Goal: Task Accomplishment & Management: Manage account settings

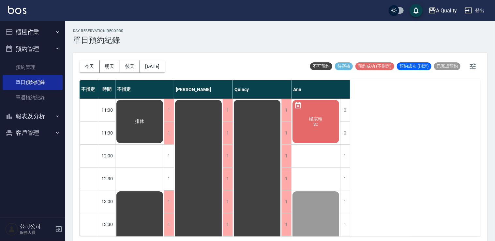
scroll to position [130, 0]
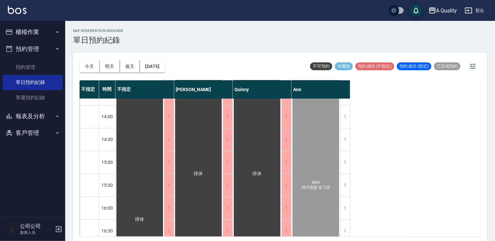
click at [38, 136] on button "客戶管理" at bounding box center [33, 132] width 60 height 17
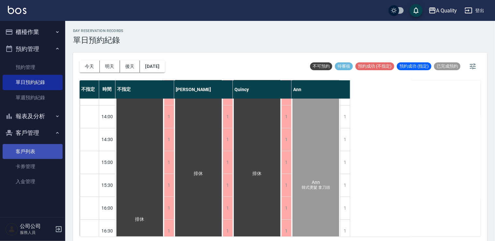
click at [37, 147] on link "客戶列表" at bounding box center [33, 151] width 60 height 15
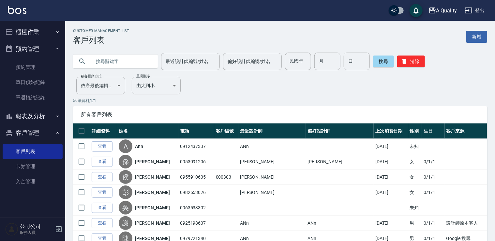
click at [124, 64] on input "text" at bounding box center [121, 62] width 61 height 18
type input "0"
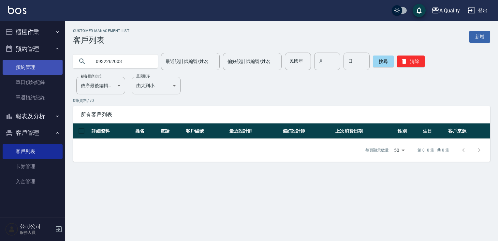
drag, startPoint x: 131, startPoint y: 63, endPoint x: 52, endPoint y: 66, distance: 79.6
click at [53, 67] on div "A Quality 登出 櫃檯作業 打帳單 帳單列表 營業儀表板 現金收支登錄 每日結帳 排班表 現場電腦打卡 預約管理 預約管理 單日預約紀錄 單週預約紀錄…" at bounding box center [249, 120] width 498 height 241
click at [309, 220] on div "Customer Management List 客戶列表 新增 0933024570 最近設計師編號/姓名 最近設計師編號/姓名 偏好設計師編號/姓名 偏好…" at bounding box center [249, 120] width 498 height 241
drag, startPoint x: 128, startPoint y: 61, endPoint x: 25, endPoint y: 63, distance: 103.4
click at [33, 60] on div "A Quality 登出 櫃檯作業 打帳單 帳單列表 營業儀表板 現金收支登錄 每日結帳 排班表 現場電腦打卡 預約管理 預約管理 單日預約紀錄 單週預約紀錄…" at bounding box center [249, 120] width 498 height 241
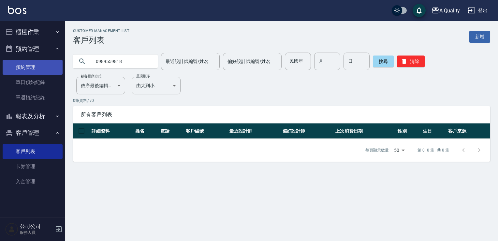
type input "0989559818"
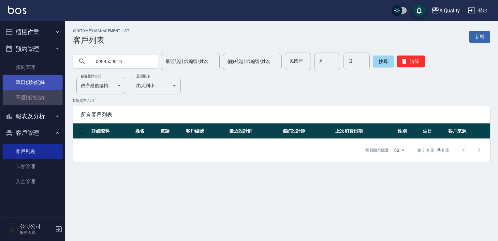
click at [37, 90] on link "單週預約紀錄" at bounding box center [33, 97] width 60 height 15
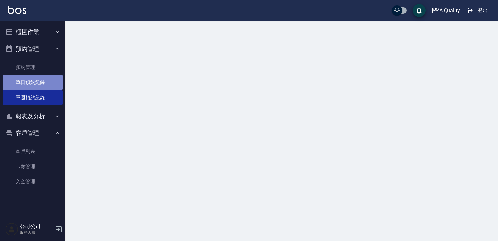
click at [45, 81] on link "單日預約紀錄" at bounding box center [33, 82] width 60 height 15
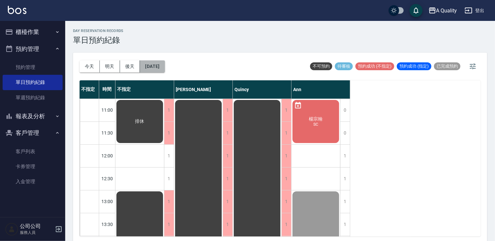
click at [165, 66] on button "[DATE]" at bounding box center [152, 66] width 25 height 12
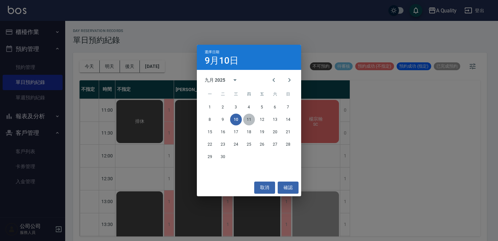
click at [246, 119] on button "11" at bounding box center [249, 119] width 12 height 12
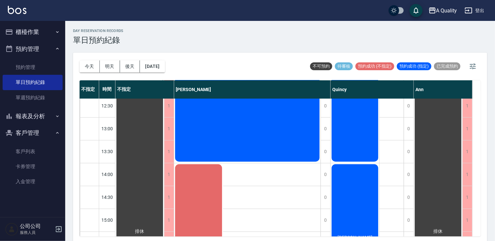
scroll to position [8, 0]
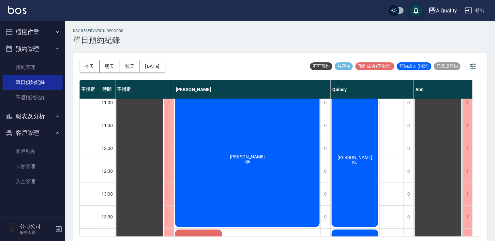
click at [353, 136] on div "[PERSON_NAME]" at bounding box center [355, 159] width 49 height 136
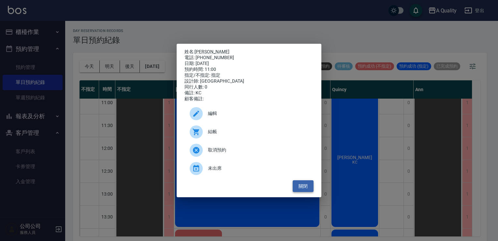
click at [312, 188] on button "關閉" at bounding box center [303, 186] width 21 height 12
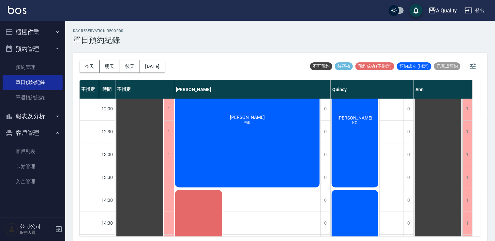
scroll to position [105, 0]
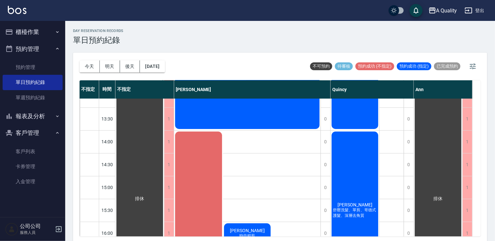
click at [357, 180] on div "[PERSON_NAME] 舒壓洗髮、單剪、哥德式護髮、深層去角質" at bounding box center [355, 209] width 49 height 159
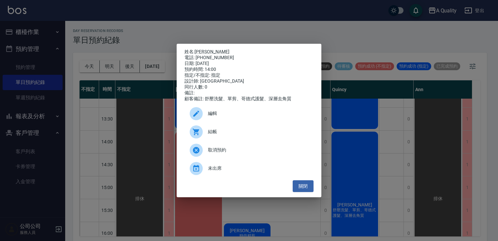
drag, startPoint x: 302, startPoint y: 188, endPoint x: 254, endPoint y: 144, distance: 65.3
click at [301, 187] on button "關閉" at bounding box center [303, 186] width 21 height 12
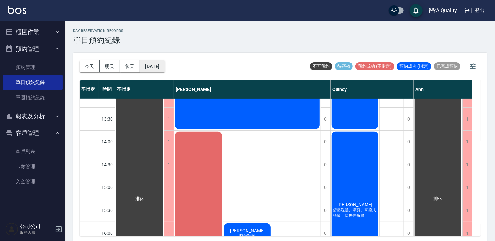
click at [165, 71] on button "[DATE]" at bounding box center [152, 66] width 25 height 12
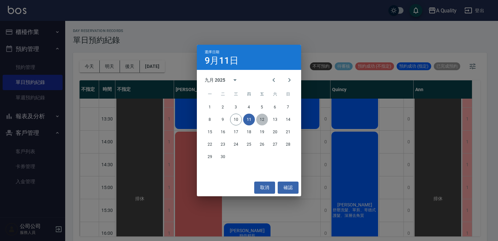
click at [258, 121] on button "12" at bounding box center [262, 119] width 12 height 12
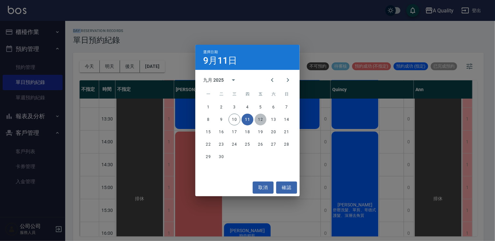
click at [258, 121] on div at bounding box center [247, 120] width 495 height 241
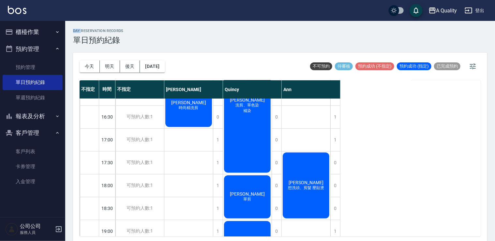
scroll to position [278, 0]
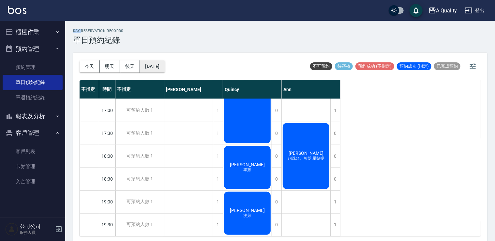
click at [157, 63] on button "[DATE]" at bounding box center [152, 66] width 25 height 12
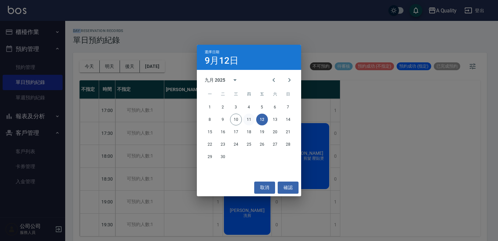
click at [247, 119] on button "11" at bounding box center [249, 119] width 12 height 12
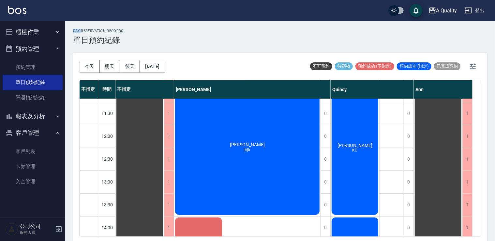
scroll to position [17, 0]
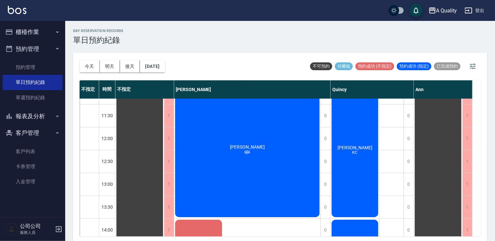
click at [363, 142] on div "[PERSON_NAME]" at bounding box center [355, 150] width 49 height 136
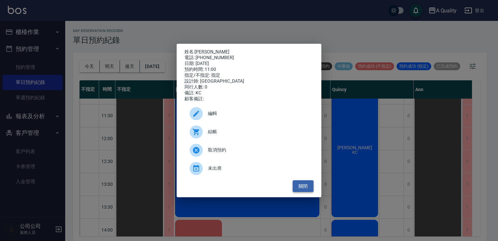
click at [304, 187] on button "關閉" at bounding box center [303, 186] width 21 height 12
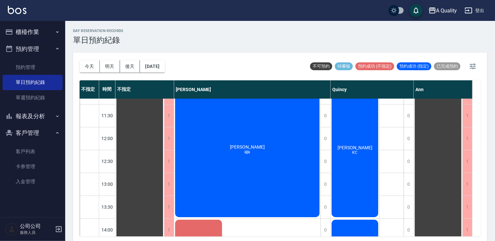
scroll to position [0, 0]
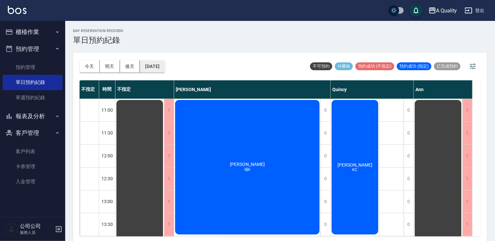
click at [165, 68] on button "[DATE]" at bounding box center [152, 66] width 25 height 12
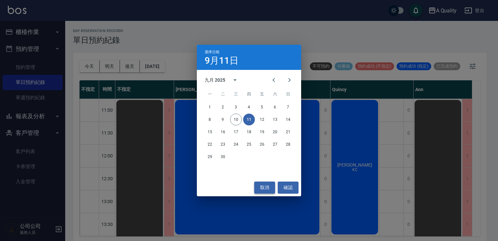
click at [262, 188] on button "取消" at bounding box center [264, 187] width 21 height 12
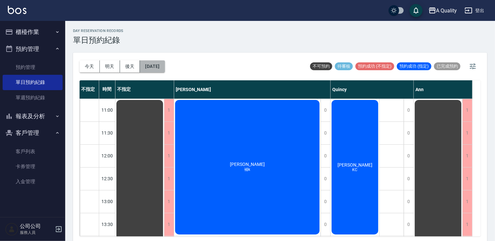
click at [165, 65] on button "[DATE]" at bounding box center [152, 66] width 25 height 12
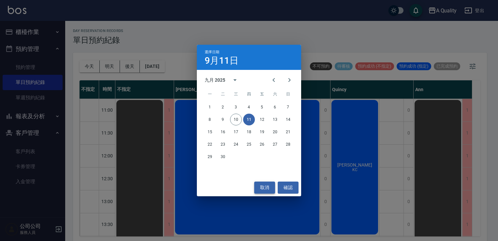
click at [267, 186] on button "取消" at bounding box center [264, 187] width 21 height 12
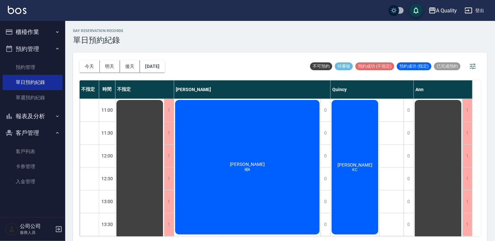
click at [362, 154] on div "[PERSON_NAME]" at bounding box center [355, 167] width 49 height 136
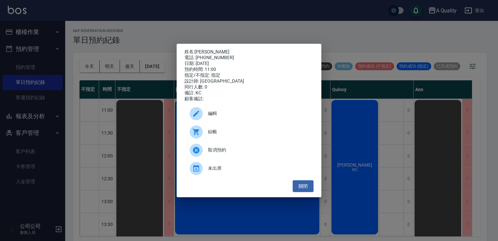
drag, startPoint x: 218, startPoint y: 169, endPoint x: 218, endPoint y: 165, distance: 3.3
click at [218, 169] on span "未出席" at bounding box center [258, 168] width 100 height 7
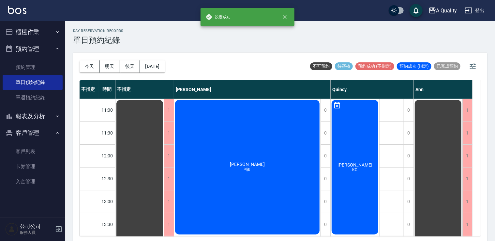
click at [362, 132] on div "[PERSON_NAME]" at bounding box center [355, 167] width 49 height 136
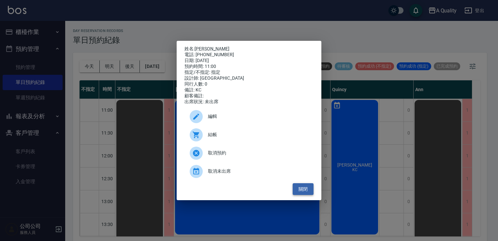
click at [305, 189] on button "關閉" at bounding box center [303, 189] width 21 height 12
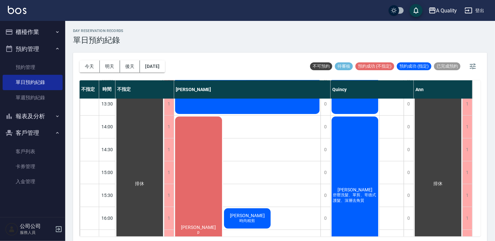
scroll to position [130, 0]
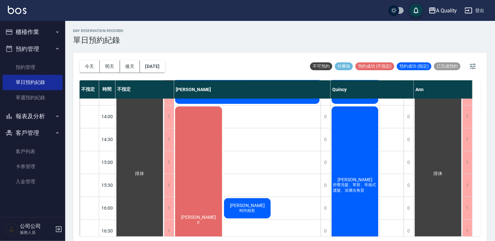
click at [356, 144] on div "[PERSON_NAME] 舒壓洗髮、單剪、哥德式護髮、深層去角質" at bounding box center [355, 184] width 49 height 159
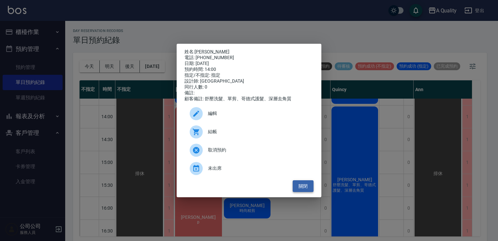
click at [308, 186] on button "關閉" at bounding box center [303, 186] width 21 height 12
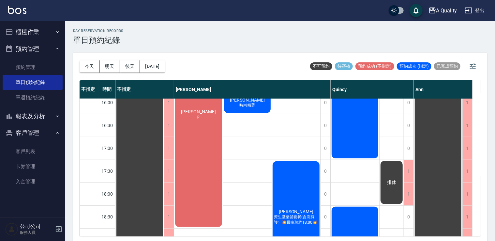
scroll to position [105, 0]
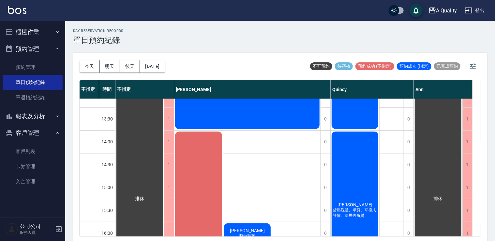
click at [353, 158] on div "[PERSON_NAME] 舒壓洗髮、單剪、哥德式護髮、深層去角質" at bounding box center [355, 209] width 49 height 159
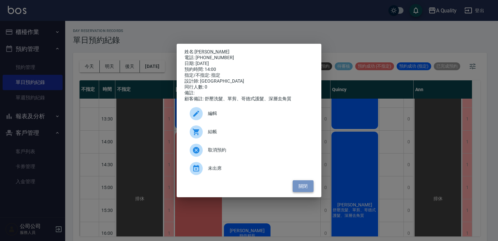
click at [299, 187] on button "關閉" at bounding box center [303, 186] width 21 height 12
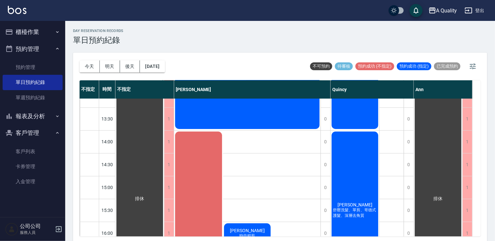
click at [369, 174] on div "[PERSON_NAME] 舒壓洗髮、單剪、哥德式護髮、深層去角質" at bounding box center [355, 209] width 49 height 159
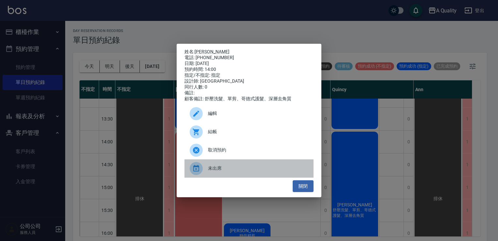
click at [228, 172] on span "未出席" at bounding box center [258, 168] width 100 height 7
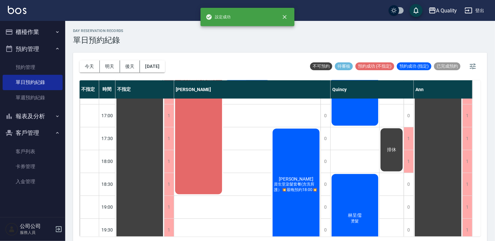
scroll to position [301, 0]
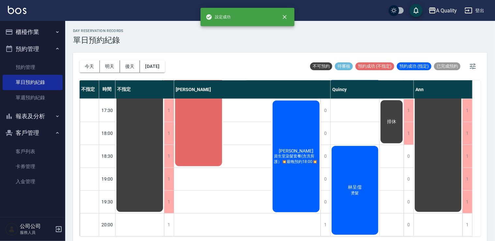
click at [358, 167] on div "[PERSON_NAME] 燙髮" at bounding box center [355, 190] width 49 height 91
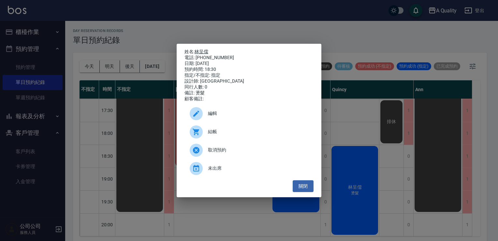
click at [204, 49] on link "林呈儒" at bounding box center [202, 51] width 14 height 5
click at [302, 188] on button "關閉" at bounding box center [303, 186] width 21 height 12
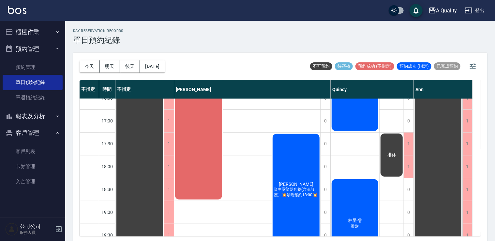
scroll to position [203, 0]
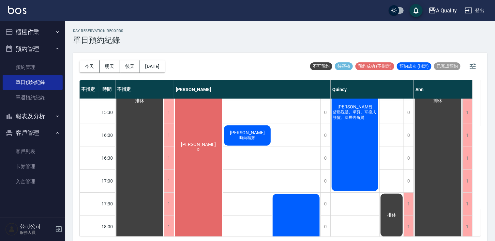
click at [342, 152] on div "[PERSON_NAME] 舒壓洗髮、單剪、哥德式護髮、深層去角質" at bounding box center [355, 112] width 49 height 159
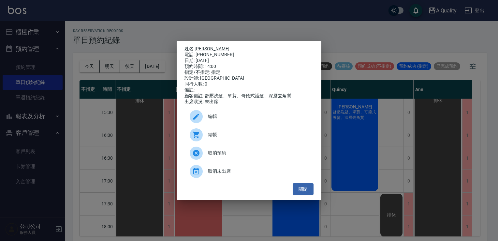
click at [233, 174] on span "取消未出席" at bounding box center [258, 171] width 100 height 7
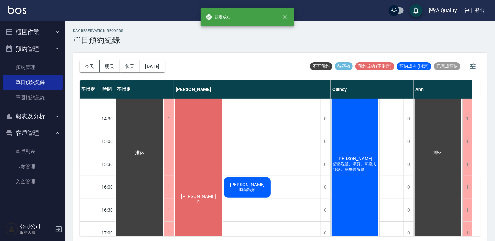
scroll to position [105, 0]
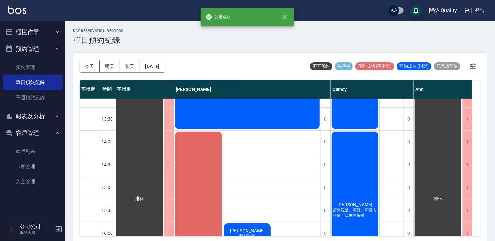
click at [369, 164] on div "[PERSON_NAME] 舒壓洗髮、單剪、哥德式護髮、深層去角質" at bounding box center [355, 209] width 49 height 159
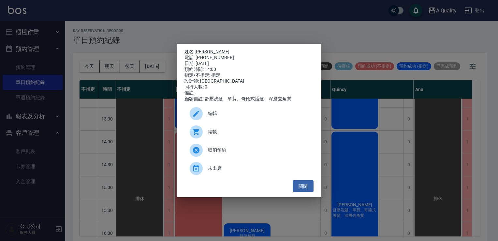
drag, startPoint x: 226, startPoint y: 172, endPoint x: 264, endPoint y: 160, distance: 40.2
click at [227, 172] on span "未出席" at bounding box center [258, 168] width 100 height 7
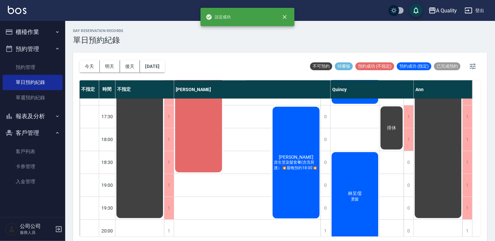
scroll to position [301, 0]
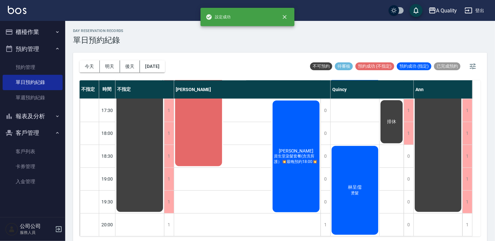
click at [367, 170] on div "[PERSON_NAME] 燙髮" at bounding box center [355, 190] width 49 height 91
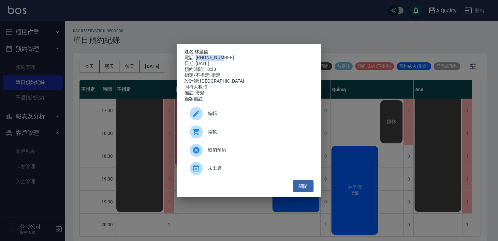
drag, startPoint x: 195, startPoint y: 57, endPoint x: 226, endPoint y: 53, distance: 30.5
click at [226, 55] on div "電話: [PHONE_NUMBER]" at bounding box center [249, 58] width 129 height 6
drag, startPoint x: 226, startPoint y: 53, endPoint x: 216, endPoint y: 56, distance: 9.7
copy div "0952875956"
click at [213, 49] on p "姓名: [PERSON_NAME]" at bounding box center [249, 52] width 129 height 6
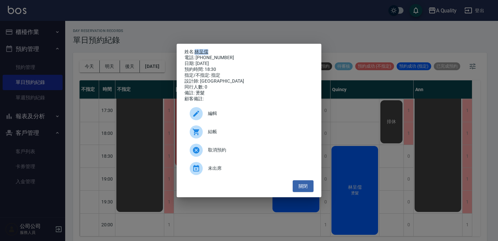
drag, startPoint x: 210, startPoint y: 49, endPoint x: 197, endPoint y: 50, distance: 13.5
click at [197, 50] on p "姓名: [PERSON_NAME]" at bounding box center [249, 52] width 129 height 6
copy link "林呈儒"
drag, startPoint x: 308, startPoint y: 185, endPoint x: 362, endPoint y: 156, distance: 61.0
click at [308, 185] on button "關閉" at bounding box center [303, 186] width 21 height 12
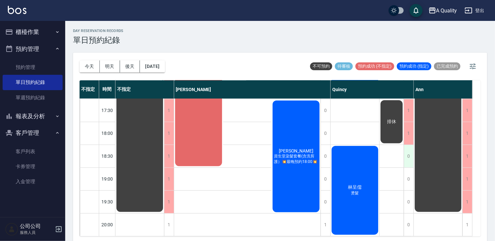
click at [414, 152] on div "0" at bounding box center [409, 156] width 10 height 23
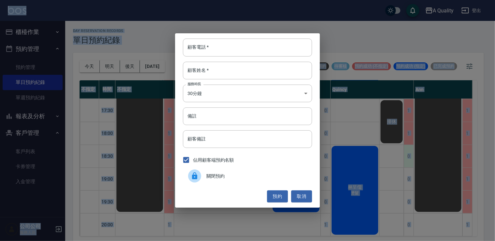
click at [414, 152] on div "顧客電話   * 顧客電話   * 顧客姓名   * 顧客姓名   * 服務時長 30分鐘 1 服務時長 備註 備註 顧客備註 顧客備註 佔用顧客端預約名額 …" at bounding box center [247, 120] width 495 height 241
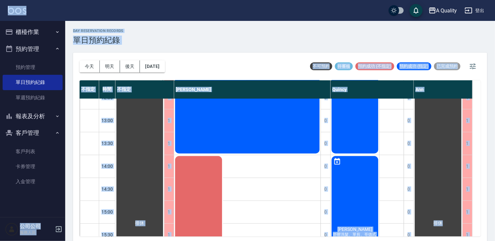
scroll to position [73, 0]
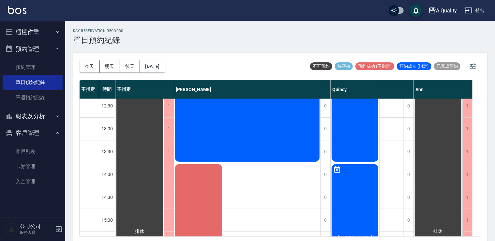
click at [155, 58] on div "[DATE] [DATE] [DATE] [DATE]" at bounding box center [122, 67] width 85 height 28
click at [154, 68] on button "[DATE]" at bounding box center [152, 66] width 25 height 12
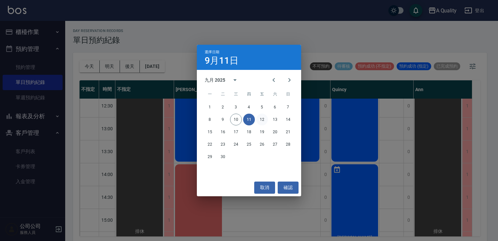
click at [263, 121] on button "12" at bounding box center [262, 119] width 12 height 12
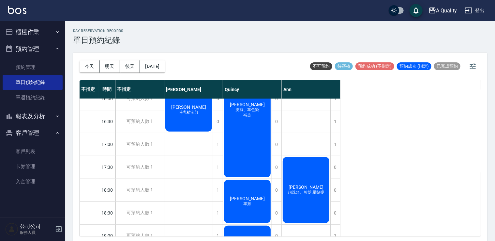
scroll to position [278, 0]
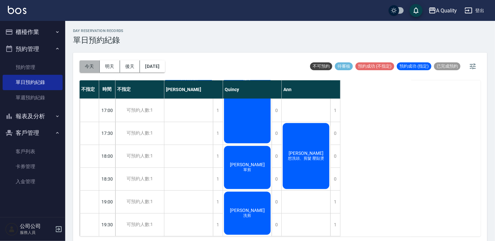
click at [84, 65] on button "今天" at bounding box center [90, 66] width 20 height 12
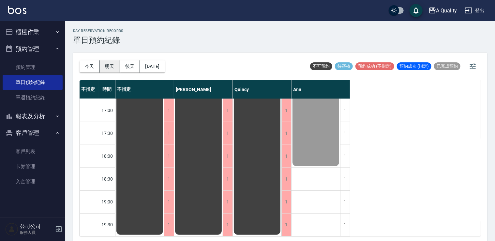
click at [107, 68] on button "明天" at bounding box center [110, 66] width 20 height 12
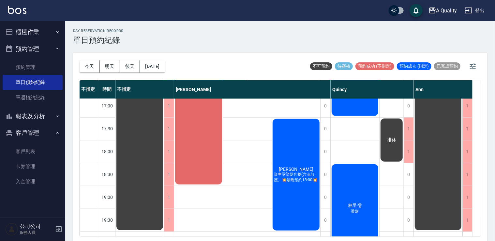
click at [350, 174] on div "[PERSON_NAME] 燙髮" at bounding box center [355, 208] width 49 height 91
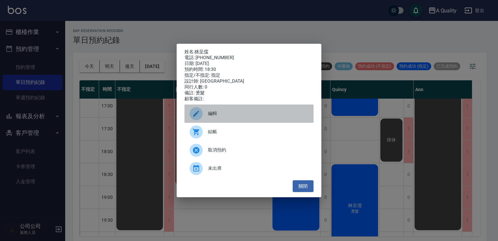
click at [217, 115] on span "編輯" at bounding box center [258, 113] width 100 height 7
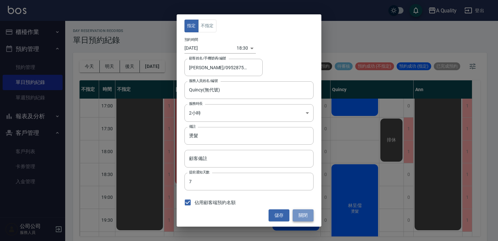
click at [296, 213] on button "關閉" at bounding box center [303, 215] width 21 height 12
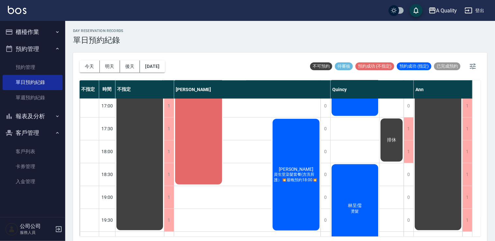
click at [341, 180] on div "[PERSON_NAME] 燙髮" at bounding box center [355, 208] width 49 height 91
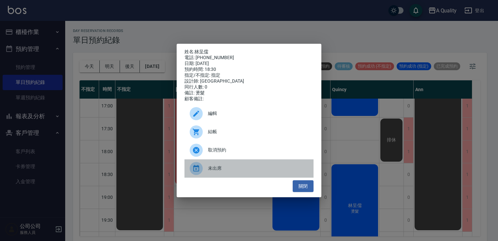
click at [221, 172] on span "未出席" at bounding box center [258, 168] width 100 height 7
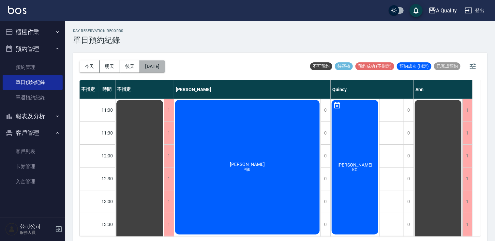
click at [161, 68] on button "[DATE]" at bounding box center [152, 66] width 25 height 12
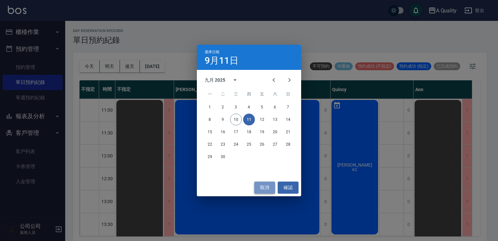
click at [266, 185] on button "取消" at bounding box center [264, 187] width 21 height 12
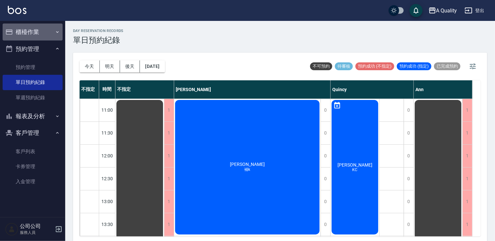
click at [39, 29] on button "櫃檯作業" at bounding box center [33, 31] width 60 height 17
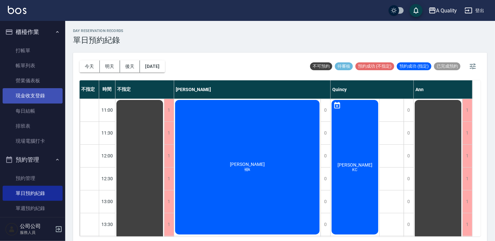
click at [29, 97] on link "現金收支登錄" at bounding box center [33, 95] width 60 height 15
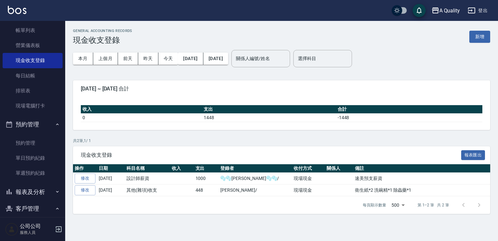
scroll to position [93, 0]
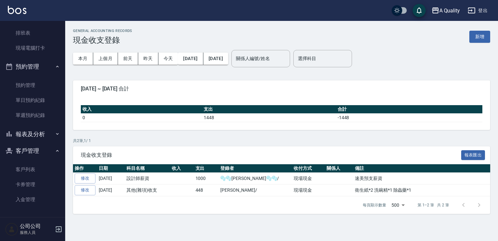
click at [38, 132] on button "報表及分析" at bounding box center [33, 134] width 60 height 17
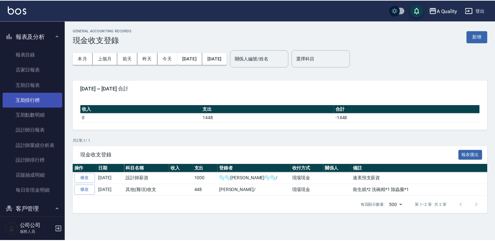
scroll to position [191, 0]
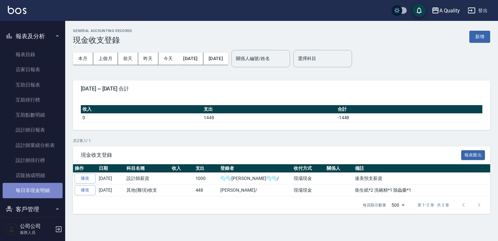
click at [39, 191] on link "每日非現金明細" at bounding box center [33, 190] width 60 height 15
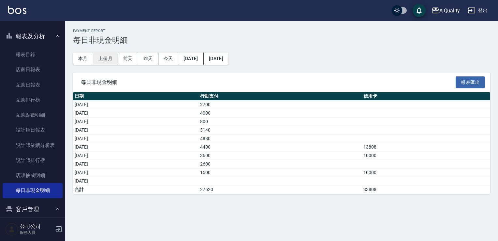
click at [108, 56] on button "上個月" at bounding box center [105, 59] width 25 height 12
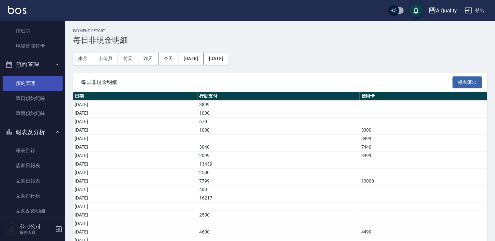
scroll to position [93, 0]
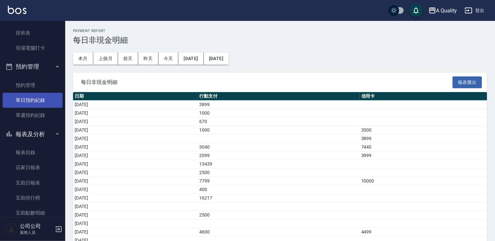
click at [30, 99] on link "單日預約紀錄" at bounding box center [33, 100] width 60 height 15
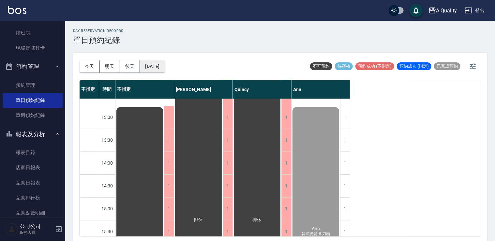
scroll to position [130, 0]
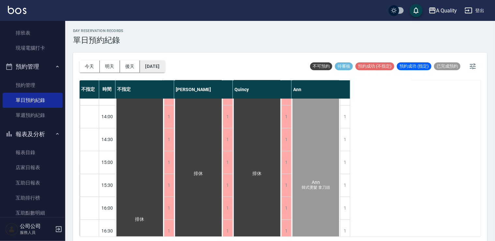
click at [165, 69] on button "[DATE]" at bounding box center [152, 66] width 25 height 12
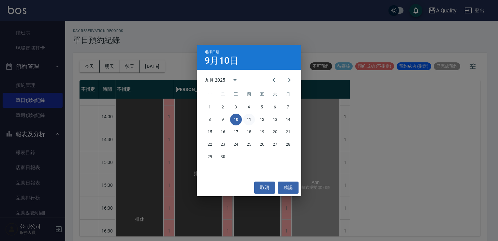
click at [253, 119] on button "11" at bounding box center [249, 119] width 12 height 12
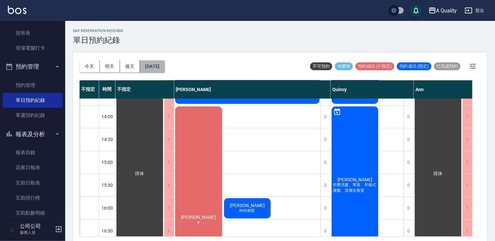
click at [164, 66] on button "[DATE]" at bounding box center [152, 66] width 25 height 12
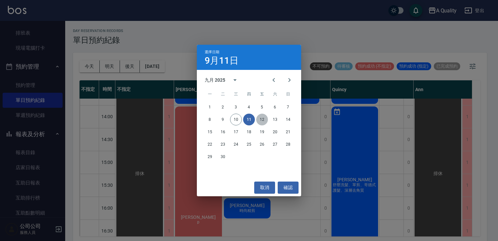
click at [263, 122] on button "12" at bounding box center [262, 119] width 12 height 12
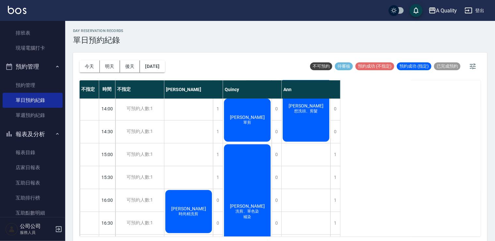
scroll to position [148, 0]
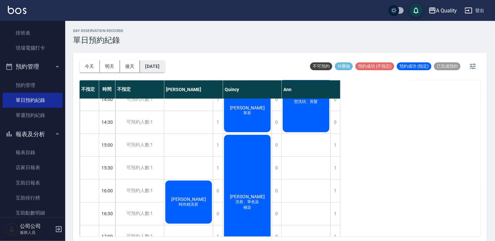
click at [165, 66] on button "[DATE]" at bounding box center [152, 66] width 25 height 12
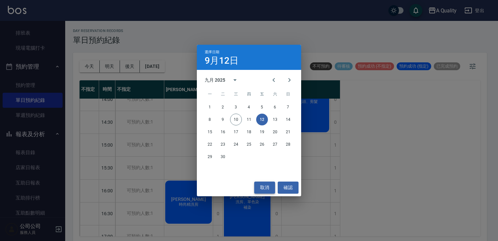
click at [260, 186] on button "取消" at bounding box center [264, 187] width 21 height 12
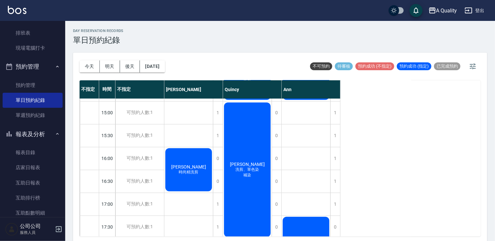
scroll to position [180, 0]
click at [234, 134] on div "[PERSON_NAME] 洗剪、單色染 補染" at bounding box center [247, 169] width 49 height 136
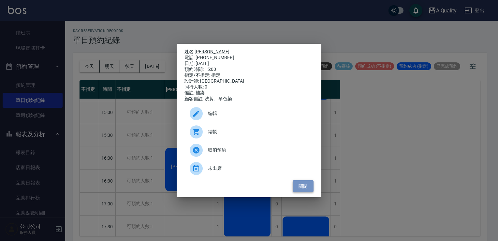
click at [299, 186] on button "關閉" at bounding box center [303, 186] width 21 height 12
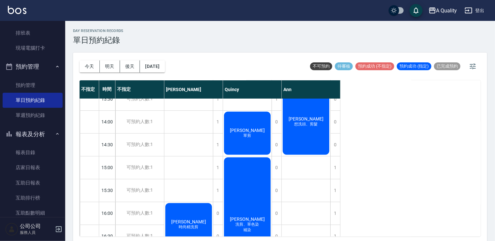
scroll to position [115, 0]
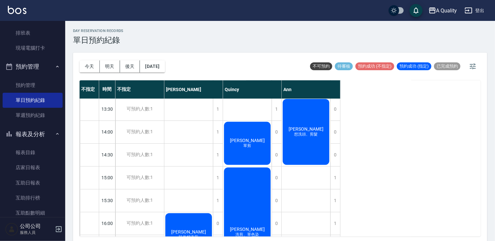
click at [252, 143] on span "單剪" at bounding box center [247, 146] width 10 height 6
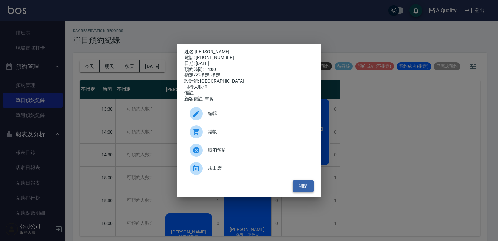
click at [308, 191] on button "關閉" at bounding box center [303, 186] width 21 height 12
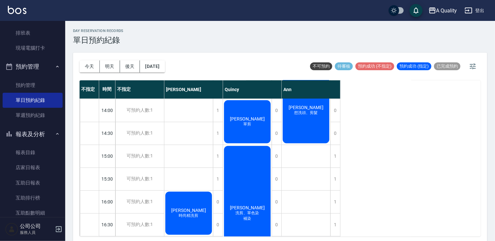
scroll to position [148, 0]
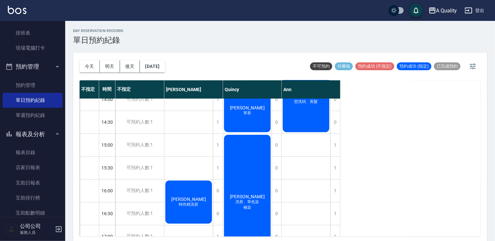
click at [246, 158] on div "[PERSON_NAME] 洗剪、單色染 補染" at bounding box center [247, 202] width 49 height 136
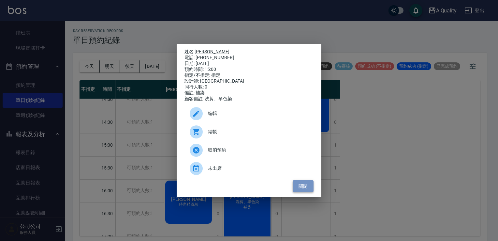
click at [306, 188] on button "關閉" at bounding box center [303, 186] width 21 height 12
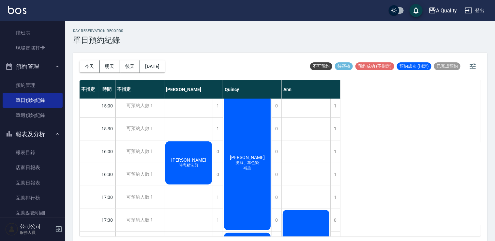
scroll to position [278, 0]
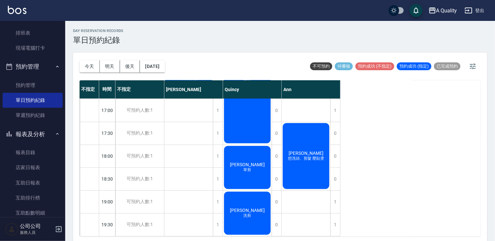
click at [254, 171] on div "[PERSON_NAME] 單剪" at bounding box center [247, 167] width 49 height 45
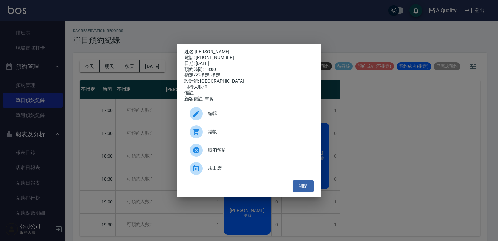
click at [207, 49] on link "[PERSON_NAME]" at bounding box center [212, 51] width 35 height 5
click at [308, 188] on button "關閉" at bounding box center [303, 186] width 21 height 12
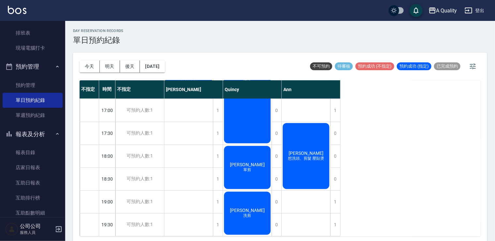
click at [243, 167] on span "單剪" at bounding box center [247, 170] width 10 height 6
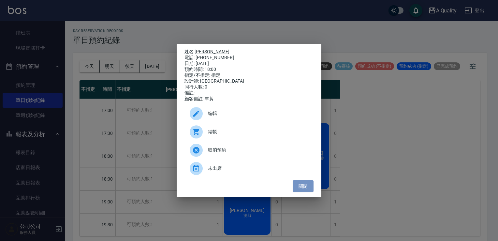
drag, startPoint x: 304, startPoint y: 190, endPoint x: 205, endPoint y: 131, distance: 115.5
click at [304, 190] on button "關閉" at bounding box center [303, 186] width 21 height 12
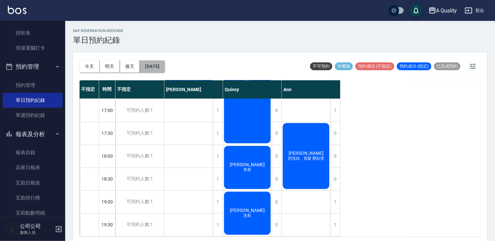
click at [165, 67] on button "[DATE]" at bounding box center [152, 66] width 25 height 12
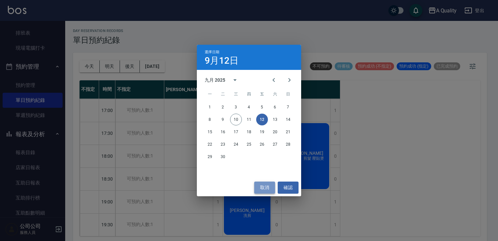
click at [265, 189] on button "取消" at bounding box center [264, 187] width 21 height 12
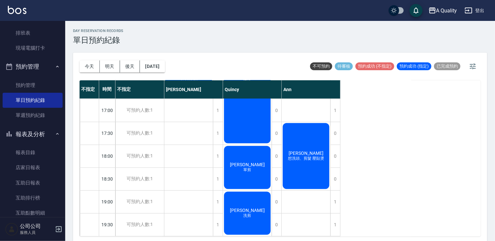
click at [255, 156] on div "[PERSON_NAME] 單剪" at bounding box center [247, 167] width 49 height 45
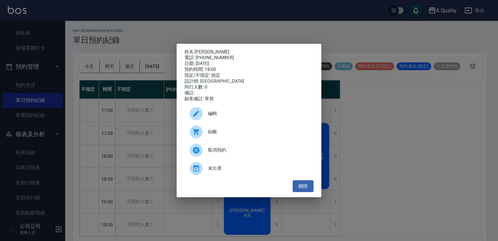
click at [216, 172] on span "未出席" at bounding box center [258, 168] width 100 height 7
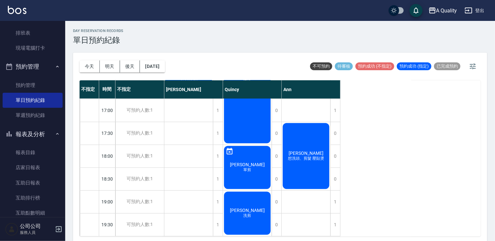
click at [248, 213] on span "洗剪" at bounding box center [247, 216] width 10 height 6
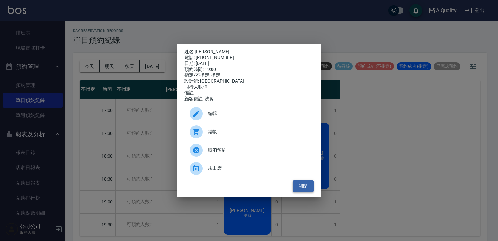
click at [303, 189] on button "關閉" at bounding box center [303, 186] width 21 height 12
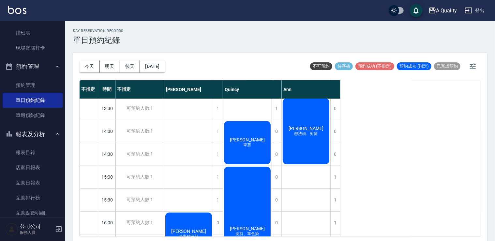
scroll to position [83, 0]
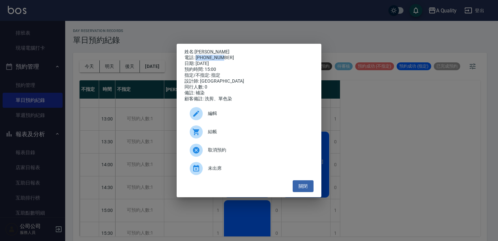
drag, startPoint x: 196, startPoint y: 56, endPoint x: 223, endPoint y: 56, distance: 27.4
click at [223, 56] on div "電話: [PHONE_NUMBER]" at bounding box center [249, 58] width 129 height 6
drag, startPoint x: 223, startPoint y: 56, endPoint x: 215, endPoint y: 56, distance: 8.2
copy div "0922113428"
click at [208, 49] on link "[PERSON_NAME]" at bounding box center [212, 51] width 35 height 5
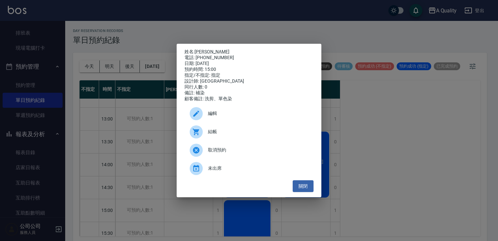
click at [213, 45] on div "姓名: [PERSON_NAME] 電話: [PHONE_NUMBER] 日期: [DATE] 預約時間: 15:00 指定/不指定: 指定 設計師: [PE…" at bounding box center [249, 121] width 145 height 154
drag, startPoint x: 206, startPoint y: 50, endPoint x: 201, endPoint y: 50, distance: 5.6
click at [201, 50] on p "姓名: [PERSON_NAME]" at bounding box center [249, 52] width 129 height 6
drag, startPoint x: 201, startPoint y: 50, endPoint x: 196, endPoint y: 50, distance: 4.9
click at [196, 50] on p "姓名: [PERSON_NAME]" at bounding box center [249, 52] width 129 height 6
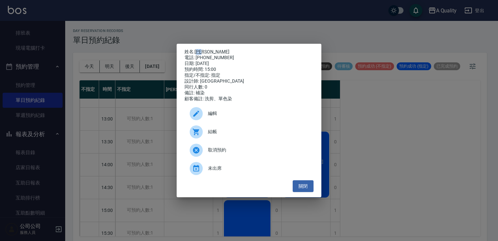
click at [195, 50] on p "姓名: [PERSON_NAME]" at bounding box center [249, 52] width 129 height 6
click at [196, 50] on link "[PERSON_NAME]" at bounding box center [212, 51] width 35 height 5
click at [196, 44] on div "姓名: [PERSON_NAME] 電話: [PHONE_NUMBER] 日期: [DATE] 預約時間: 15:00 指定/不指定: 指定 設計師: [PE…" at bounding box center [249, 121] width 145 height 154
drag, startPoint x: 195, startPoint y: 48, endPoint x: 208, endPoint y: 50, distance: 13.8
click at [208, 50] on p "姓名: [PERSON_NAME]" at bounding box center [249, 52] width 129 height 6
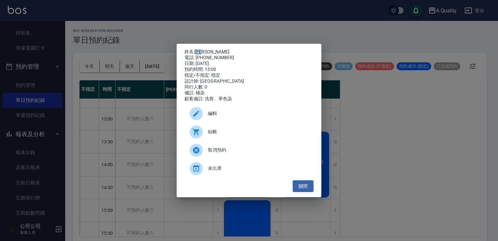
click at [197, 44] on div "姓名: [PERSON_NAME] 電話: [PHONE_NUMBER] 日期: [DATE] 預約時間: 15:00 指定/不指定: 指定 設計師: [PE…" at bounding box center [249, 121] width 145 height 154
click at [194, 44] on div "姓名: [PERSON_NAME] 電話: [PHONE_NUMBER] 日期: [DATE] 預約時間: 15:00 指定/不指定: 指定 設計師: [PE…" at bounding box center [249, 121] width 145 height 154
click at [208, 50] on link "[PERSON_NAME]" at bounding box center [212, 51] width 35 height 5
click at [234, 56] on div "電話: [PHONE_NUMBER]" at bounding box center [249, 58] width 129 height 6
drag, startPoint x: 210, startPoint y: 49, endPoint x: 196, endPoint y: 52, distance: 14.6
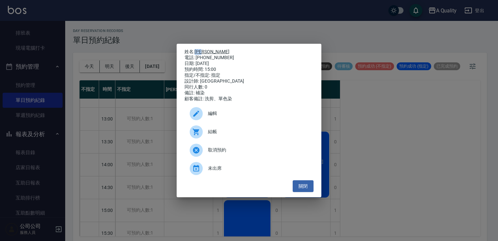
click at [196, 52] on p "姓名: [PERSON_NAME]" at bounding box center [249, 52] width 129 height 6
drag, startPoint x: 196, startPoint y: 52, endPoint x: 200, endPoint y: 48, distance: 6.0
click at [200, 49] on link "[PERSON_NAME]" at bounding box center [212, 51] width 35 height 5
drag, startPoint x: 196, startPoint y: 46, endPoint x: 210, endPoint y: 48, distance: 13.6
click at [210, 49] on p "姓名: [PERSON_NAME]" at bounding box center [249, 52] width 129 height 6
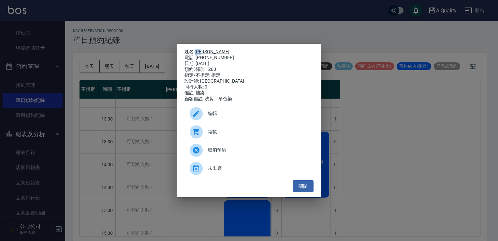
copy link "[PERSON_NAME]"
drag, startPoint x: 297, startPoint y: 187, endPoint x: 152, endPoint y: 71, distance: 186.2
click at [296, 186] on button "關閉" at bounding box center [303, 186] width 21 height 12
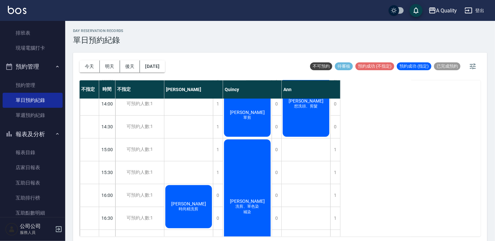
scroll to position [180, 0]
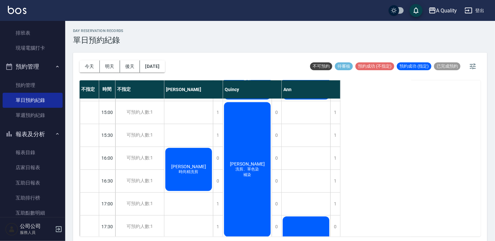
click at [237, 167] on span "洗剪、單色染" at bounding box center [247, 169] width 26 height 6
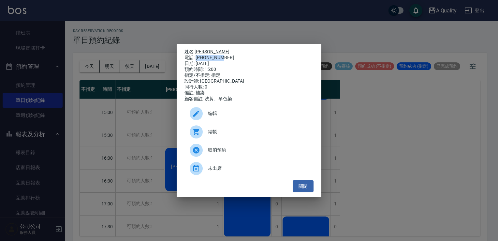
drag, startPoint x: 196, startPoint y: 56, endPoint x: 223, endPoint y: 57, distance: 27.4
click at [223, 57] on div "電話: [PHONE_NUMBER]" at bounding box center [249, 58] width 129 height 6
drag, startPoint x: 223, startPoint y: 57, endPoint x: 216, endPoint y: 57, distance: 6.8
copy div "0922113428"
drag, startPoint x: 210, startPoint y: 48, endPoint x: 201, endPoint y: 50, distance: 9.4
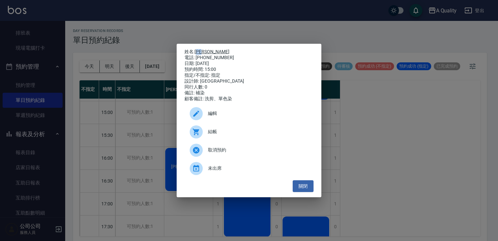
click at [201, 50] on p "姓名: [PERSON_NAME]" at bounding box center [249, 52] width 129 height 6
copy link "于甄"
drag, startPoint x: 306, startPoint y: 185, endPoint x: 232, endPoint y: 146, distance: 84.3
click at [306, 185] on button "關閉" at bounding box center [303, 186] width 21 height 12
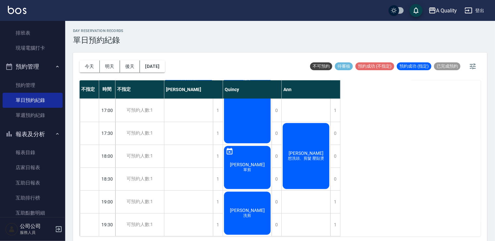
scroll to position [278, 0]
click at [253, 197] on div "[PERSON_NAME] 洗剪" at bounding box center [247, 212] width 49 height 45
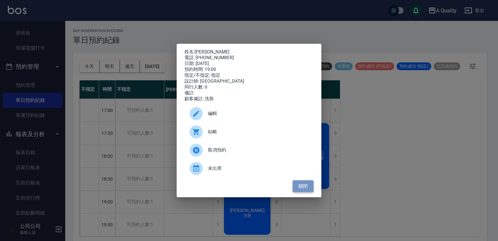
click at [302, 187] on button "關閉" at bounding box center [303, 186] width 21 height 12
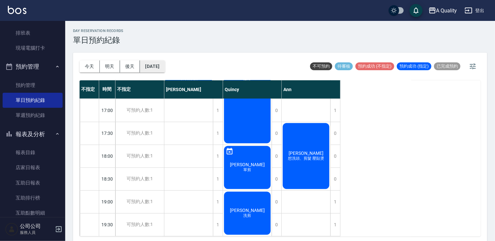
click at [154, 67] on button "[DATE]" at bounding box center [152, 66] width 25 height 12
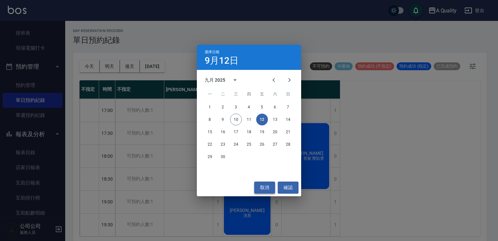
click at [260, 187] on button "取消" at bounding box center [264, 187] width 21 height 12
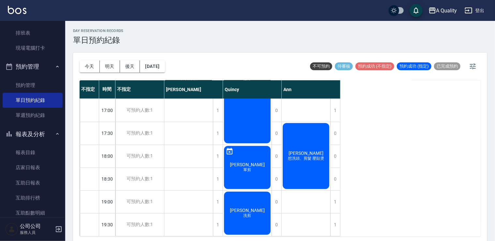
click at [245, 193] on div "[PERSON_NAME] 洗剪" at bounding box center [247, 212] width 49 height 45
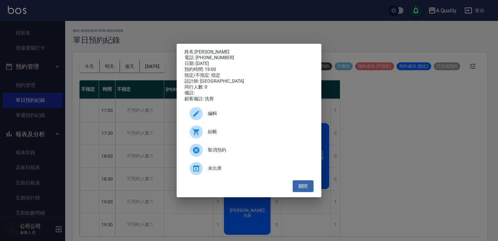
click at [210, 172] on span "未出席" at bounding box center [258, 168] width 100 height 7
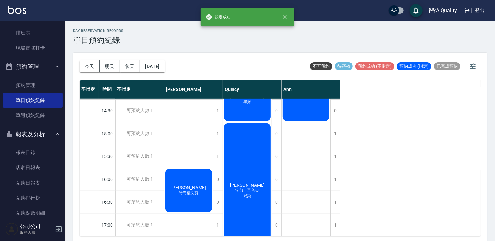
scroll to position [83, 0]
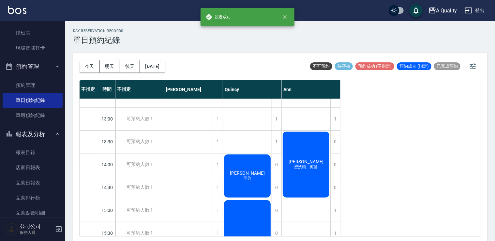
click at [257, 178] on div "[PERSON_NAME] 單剪" at bounding box center [247, 175] width 49 height 45
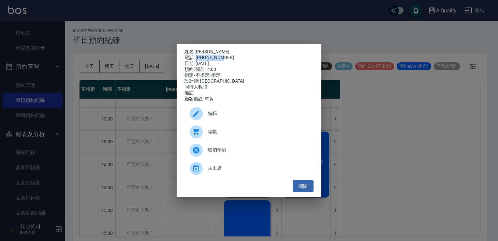
drag, startPoint x: 196, startPoint y: 56, endPoint x: 224, endPoint y: 57, distance: 28.4
click at [224, 57] on div "電話: [PHONE_NUMBER]" at bounding box center [249, 58] width 129 height 6
drag, startPoint x: 224, startPoint y: 57, endPoint x: 220, endPoint y: 57, distance: 3.6
copy div "0937889830"
click at [218, 177] on div "未出席" at bounding box center [249, 168] width 129 height 18
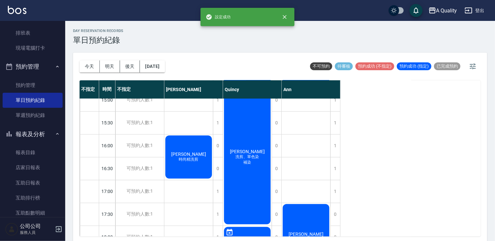
click at [252, 140] on div "[PERSON_NAME] 洗剪、單色染 補染" at bounding box center [247, 157] width 49 height 136
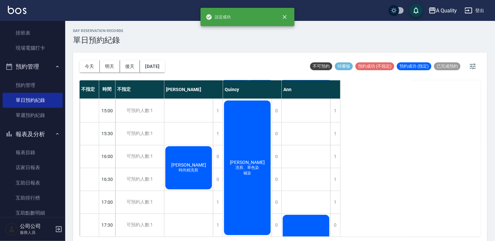
scroll to position [180, 0]
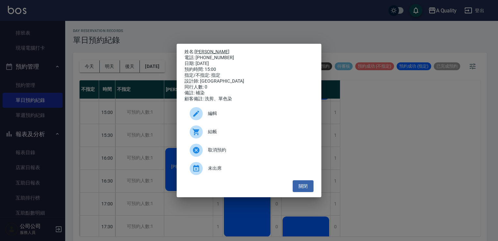
click at [201, 49] on link "[PERSON_NAME]" at bounding box center [212, 51] width 35 height 5
drag, startPoint x: 307, startPoint y: 190, endPoint x: 297, endPoint y: 183, distance: 11.6
click at [306, 190] on button "關閉" at bounding box center [303, 186] width 21 height 12
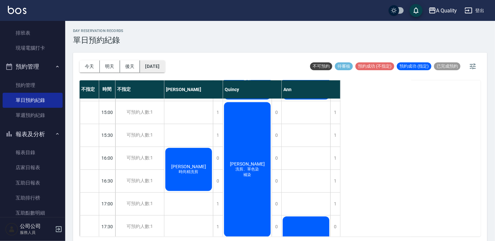
click at [160, 68] on button "[DATE]" at bounding box center [152, 66] width 25 height 12
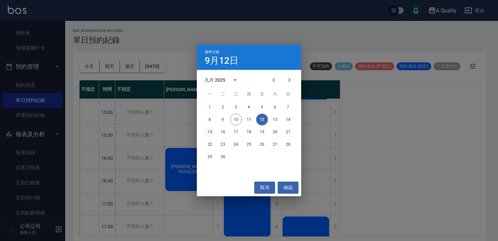
click at [214, 133] on button "15" at bounding box center [210, 132] width 12 height 12
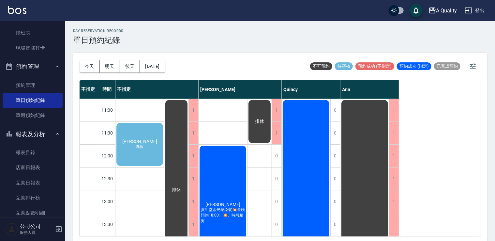
scroll to position [130, 0]
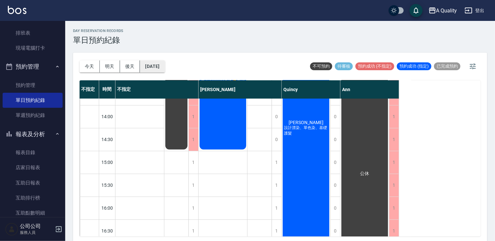
click at [157, 68] on button "[DATE]" at bounding box center [152, 66] width 25 height 12
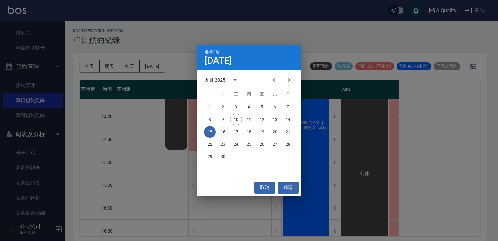
click at [223, 134] on button "16" at bounding box center [223, 132] width 12 height 12
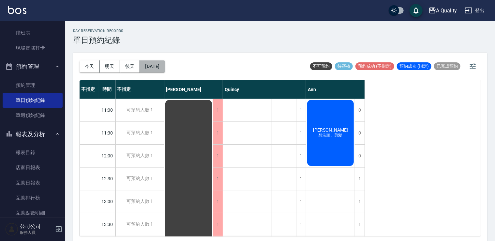
click at [160, 65] on button "[DATE]" at bounding box center [152, 66] width 25 height 12
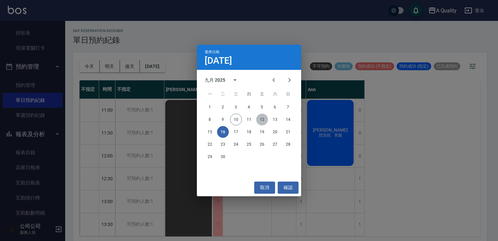
click at [265, 122] on button "12" at bounding box center [262, 119] width 12 height 12
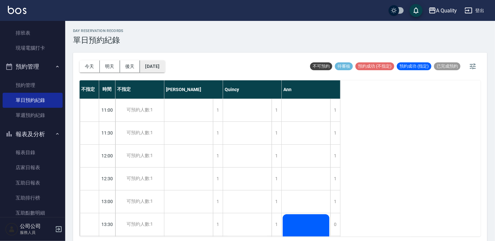
click at [165, 66] on button "[DATE]" at bounding box center [152, 66] width 25 height 12
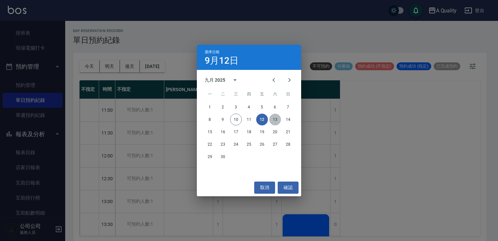
click at [273, 118] on button "13" at bounding box center [275, 119] width 12 height 12
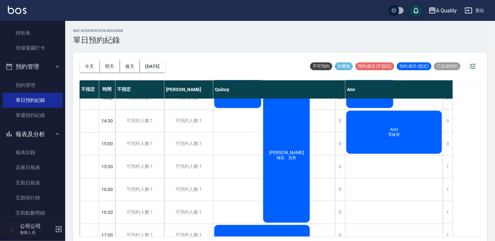
scroll to position [261, 0]
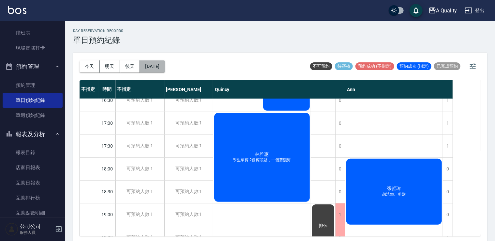
click at [163, 67] on button "[DATE]" at bounding box center [152, 66] width 25 height 12
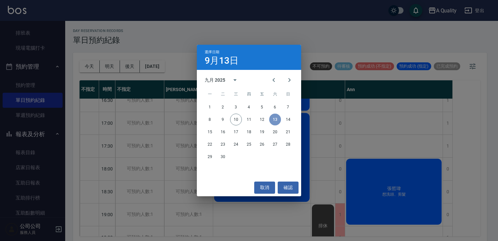
click at [273, 120] on button "13" at bounding box center [275, 119] width 12 height 12
click at [286, 185] on button "確認" at bounding box center [288, 187] width 21 height 12
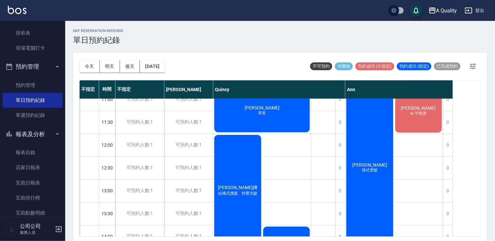
scroll to position [0, 0]
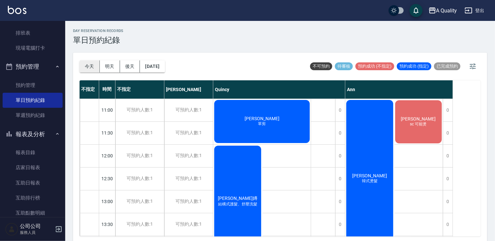
click at [86, 65] on button "今天" at bounding box center [90, 66] width 20 height 12
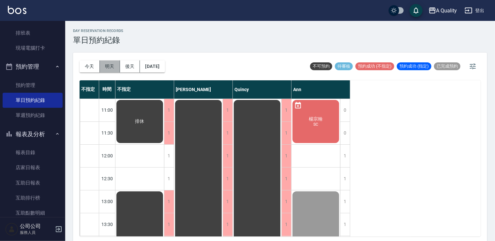
click at [112, 67] on button "明天" at bounding box center [110, 66] width 20 height 12
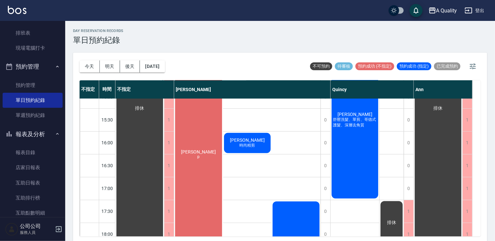
scroll to position [98, 0]
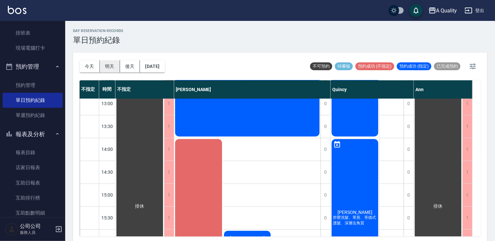
click at [103, 67] on button "明天" at bounding box center [110, 66] width 20 height 12
click at [129, 69] on button "後天" at bounding box center [130, 66] width 20 height 12
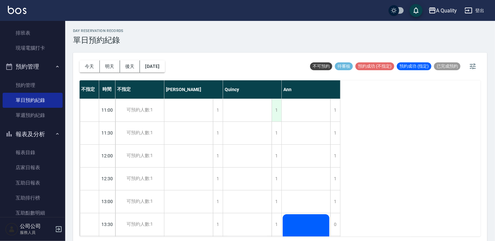
click at [275, 115] on div "1" at bounding box center [277, 110] width 10 height 23
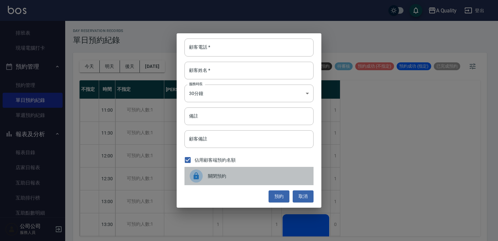
click at [211, 179] on span "關閉預約" at bounding box center [258, 176] width 100 height 7
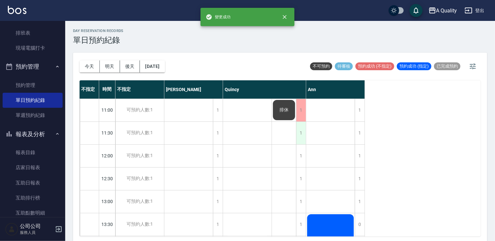
click at [299, 135] on div "1" at bounding box center [301, 133] width 10 height 23
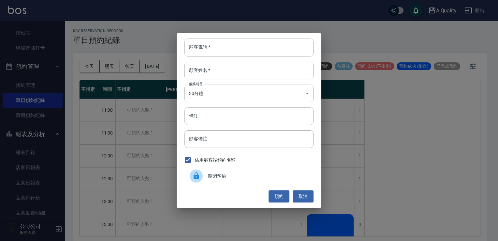
drag, startPoint x: 234, startPoint y: 175, endPoint x: 256, endPoint y: 166, distance: 23.1
click at [235, 174] on span "關閉預約" at bounding box center [258, 176] width 100 height 7
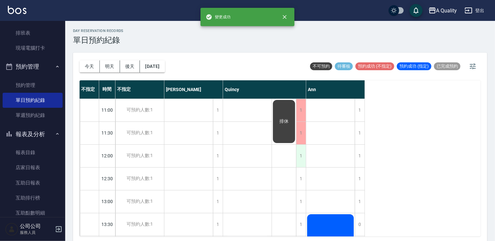
click at [303, 162] on div "1" at bounding box center [301, 155] width 10 height 23
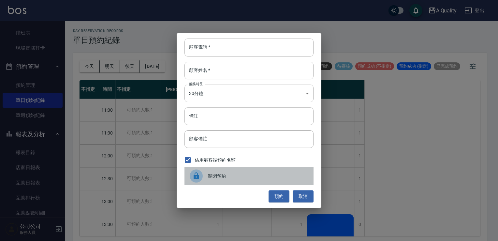
drag, startPoint x: 236, startPoint y: 175, endPoint x: 271, endPoint y: 172, distance: 35.4
click at [237, 175] on span "關閉預約" at bounding box center [258, 176] width 100 height 7
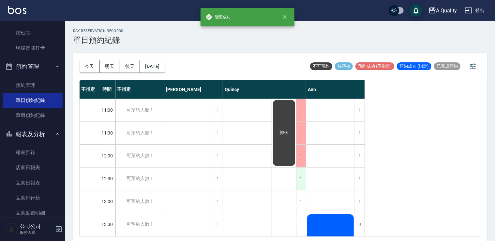
click at [299, 180] on div "1" at bounding box center [301, 178] width 10 height 23
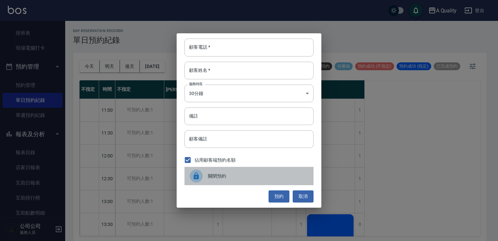
drag, startPoint x: 247, startPoint y: 179, endPoint x: 275, endPoint y: 183, distance: 28.6
click at [248, 180] on div "關閉預約" at bounding box center [249, 176] width 129 height 18
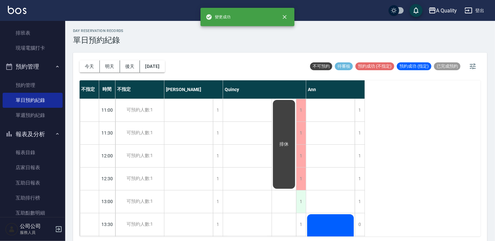
click at [299, 203] on div "1" at bounding box center [301, 201] width 10 height 23
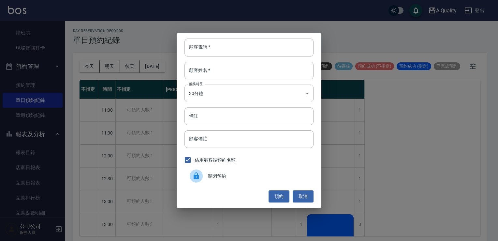
click at [222, 175] on span "關閉預約" at bounding box center [258, 176] width 100 height 7
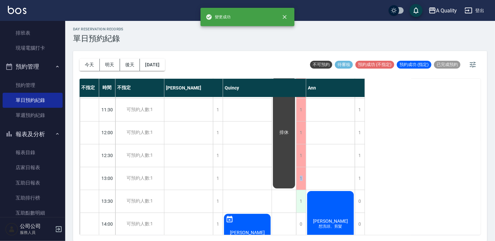
scroll to position [33, 0]
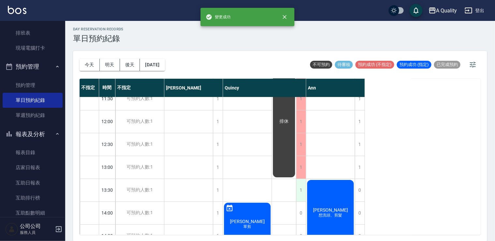
click at [300, 188] on div "1" at bounding box center [301, 190] width 10 height 23
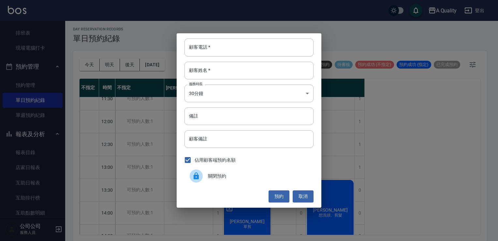
drag, startPoint x: 300, startPoint y: 188, endPoint x: 240, endPoint y: 167, distance: 63.9
click at [240, 165] on div "佔用顧客端預約名額" at bounding box center [249, 160] width 129 height 14
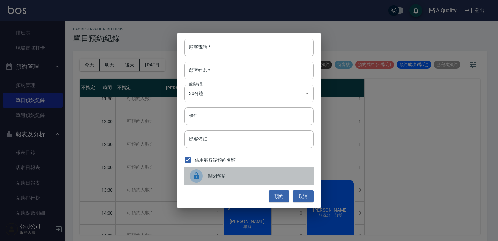
click at [236, 177] on span "關閉預約" at bounding box center [258, 176] width 100 height 7
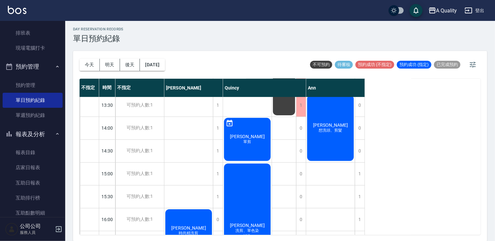
scroll to position [115, 0]
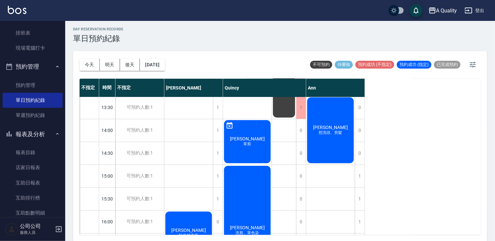
click at [255, 190] on div "[PERSON_NAME] 洗剪、單色染 補染" at bounding box center [247, 233] width 49 height 136
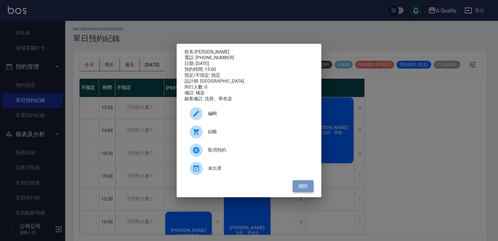
click at [299, 186] on button "關閉" at bounding box center [303, 186] width 21 height 12
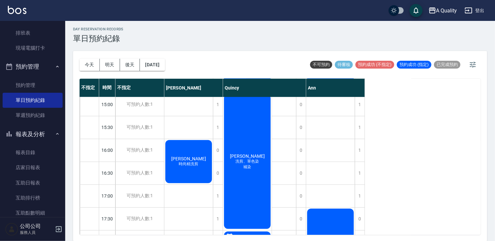
scroll to position [148, 0]
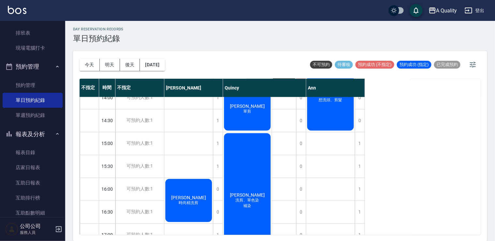
click at [249, 153] on div "[PERSON_NAME] 洗剪、單色染 補染" at bounding box center [247, 200] width 49 height 136
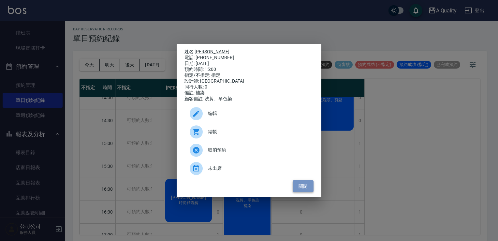
click at [302, 190] on button "關閉" at bounding box center [303, 186] width 21 height 12
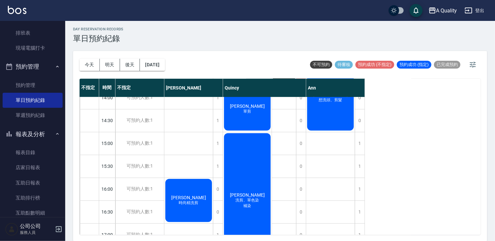
click at [261, 177] on div "[PERSON_NAME] 洗剪、單色染 補染" at bounding box center [247, 200] width 49 height 136
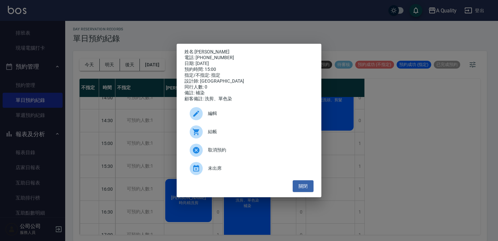
click at [220, 117] on span "編輯" at bounding box center [258, 113] width 100 height 7
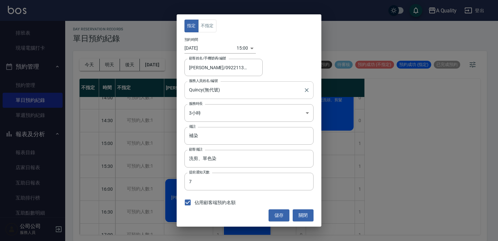
click at [205, 91] on input "Quincy(無代號)" at bounding box center [244, 89] width 113 height 11
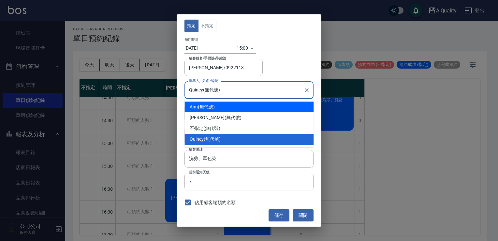
drag, startPoint x: 201, startPoint y: 109, endPoint x: 205, endPoint y: 96, distance: 13.3
click at [201, 109] on div "Ann (無代號)" at bounding box center [249, 106] width 129 height 11
type input "Ann(無代號)"
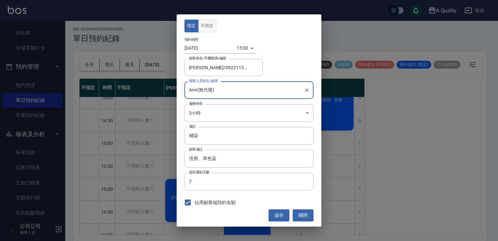
click at [211, 31] on button "不指定" at bounding box center [207, 26] width 18 height 13
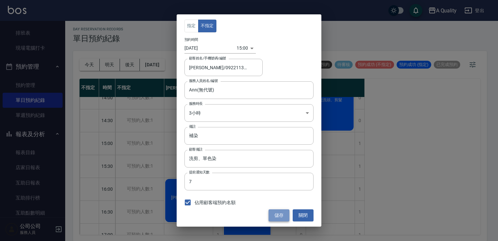
click at [276, 212] on button "儲存" at bounding box center [279, 215] width 21 height 12
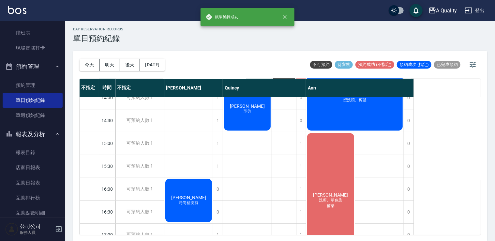
click at [337, 161] on div "[PERSON_NAME] 洗剪、單色染 補染" at bounding box center [330, 200] width 49 height 136
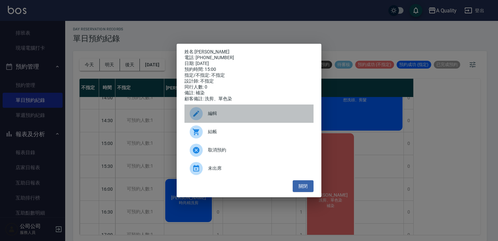
click at [218, 117] on span "編輯" at bounding box center [258, 113] width 100 height 7
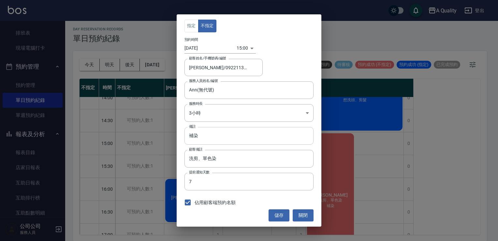
click at [202, 139] on input "補染" at bounding box center [249, 136] width 129 height 18
type input "補染 不剪"
click at [283, 216] on button "儲存" at bounding box center [279, 215] width 21 height 12
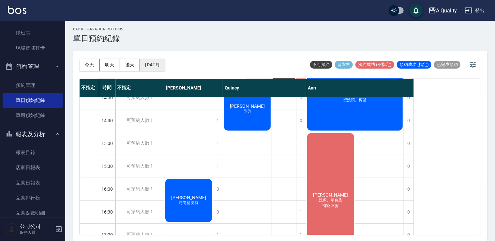
click at [157, 66] on button "[DATE]" at bounding box center [152, 65] width 25 height 12
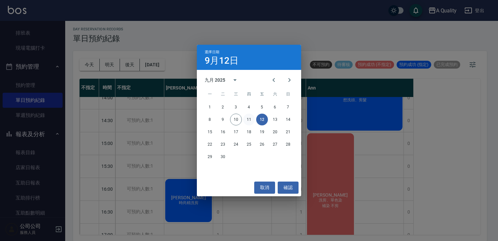
click at [247, 119] on button "11" at bounding box center [249, 119] width 12 height 12
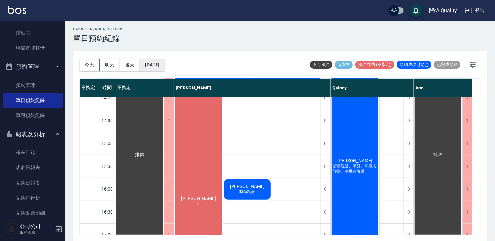
click at [165, 66] on button "[DATE]" at bounding box center [152, 65] width 25 height 12
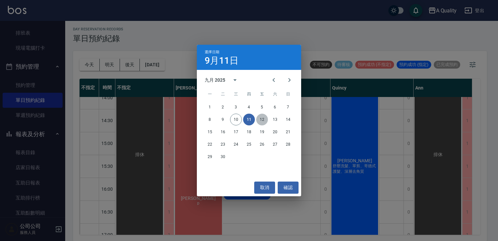
click at [257, 117] on button "12" at bounding box center [262, 119] width 12 height 12
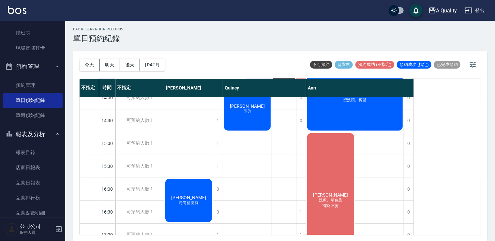
scroll to position [83, 0]
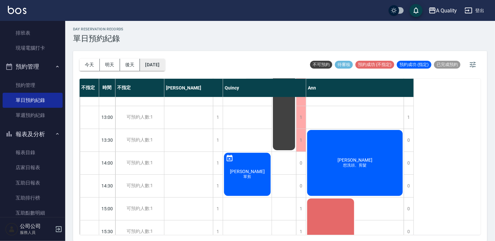
click at [163, 60] on button "[DATE]" at bounding box center [152, 65] width 25 height 12
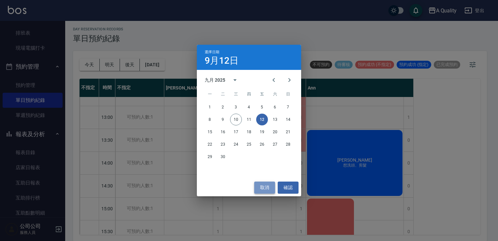
click at [267, 187] on button "取消" at bounding box center [264, 187] width 21 height 12
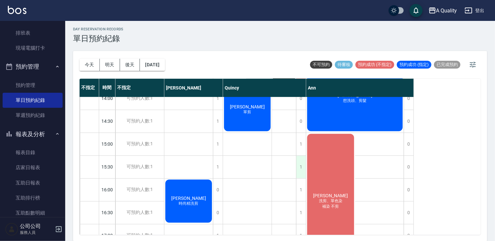
scroll to position [148, 0]
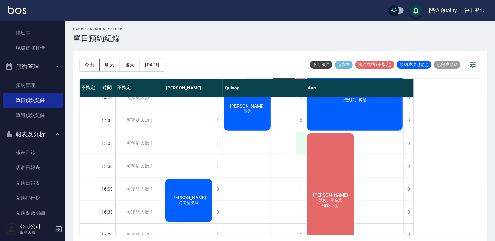
click at [303, 143] on div "1" at bounding box center [301, 143] width 10 height 23
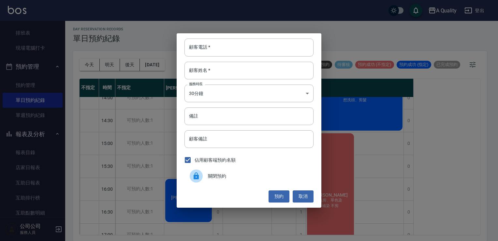
click at [238, 177] on span "關閉預約" at bounding box center [258, 176] width 100 height 7
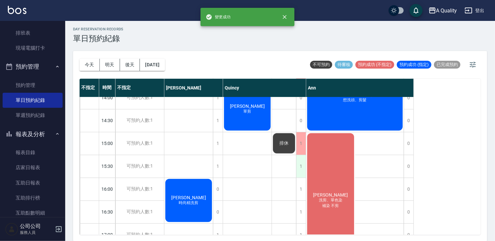
click at [302, 170] on div "1" at bounding box center [301, 166] width 10 height 23
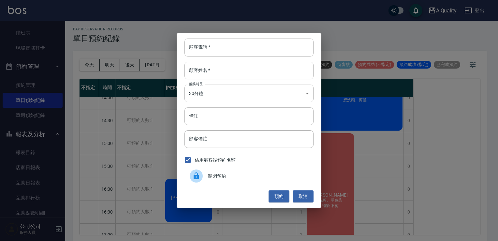
click at [276, 170] on div "關閉預約" at bounding box center [249, 176] width 129 height 18
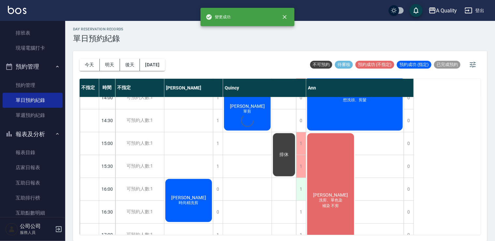
click at [299, 188] on div "1" at bounding box center [301, 189] width 10 height 23
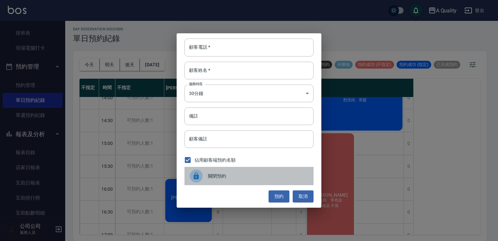
drag, startPoint x: 274, startPoint y: 179, endPoint x: 288, endPoint y: 186, distance: 15.5
click at [275, 181] on div "關閉預約" at bounding box center [249, 176] width 129 height 18
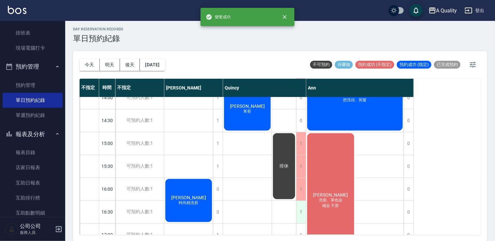
click at [300, 208] on div "1" at bounding box center [301, 212] width 10 height 23
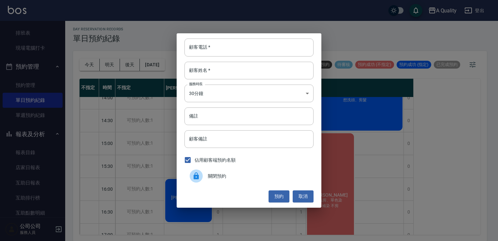
click at [235, 169] on div "關閉預約" at bounding box center [249, 176] width 129 height 18
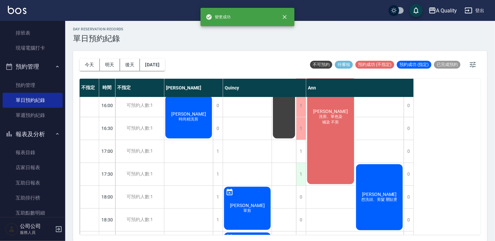
scroll to position [246, 0]
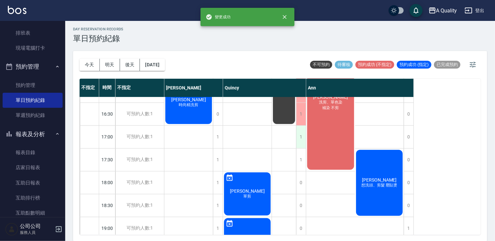
click at [301, 141] on div "1" at bounding box center [301, 137] width 10 height 23
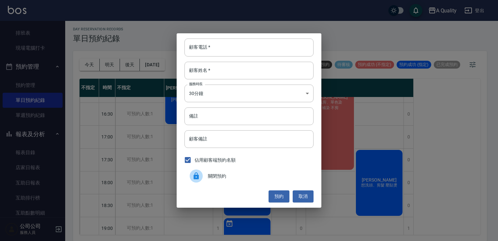
click at [220, 177] on span "關閉預約" at bounding box center [258, 176] width 100 height 7
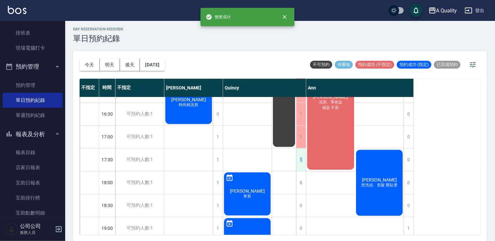
click at [301, 158] on div "1" at bounding box center [301, 159] width 10 height 23
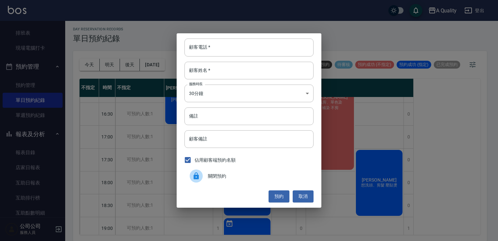
click at [240, 172] on div "關閉預約" at bounding box center [249, 176] width 129 height 18
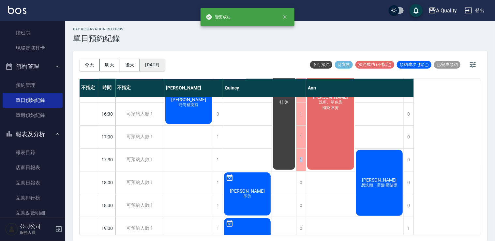
click at [165, 65] on button "[DATE]" at bounding box center [152, 65] width 25 height 12
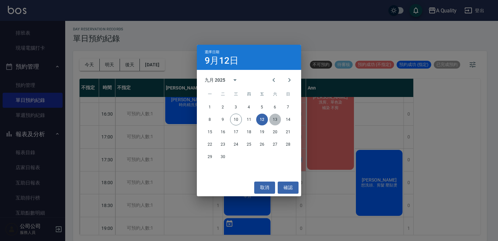
click at [277, 116] on button "13" at bounding box center [275, 119] width 12 height 12
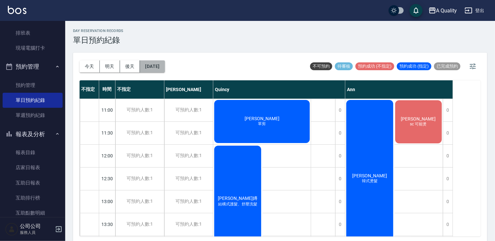
click at [160, 64] on button "[DATE]" at bounding box center [152, 66] width 25 height 12
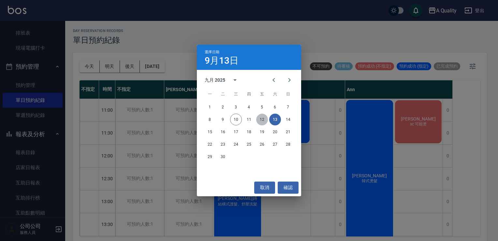
click at [262, 121] on button "12" at bounding box center [262, 119] width 12 height 12
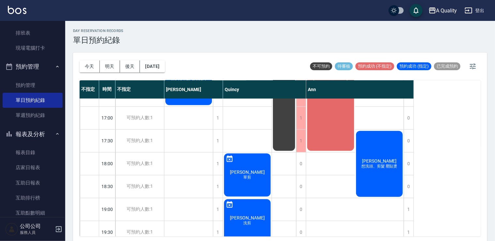
scroll to position [278, 0]
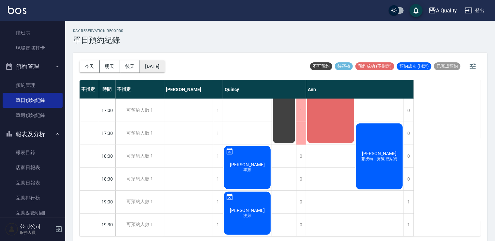
click at [165, 65] on button "[DATE]" at bounding box center [152, 66] width 25 height 12
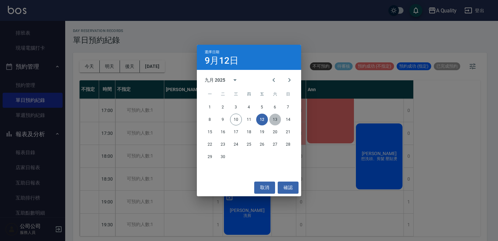
click at [272, 119] on button "13" at bounding box center [275, 119] width 12 height 12
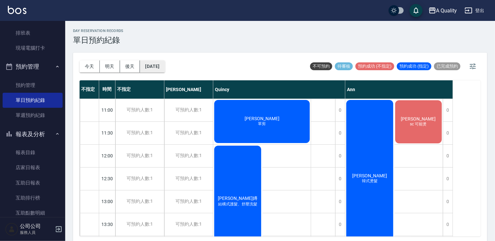
click at [165, 66] on button "[DATE]" at bounding box center [152, 66] width 25 height 12
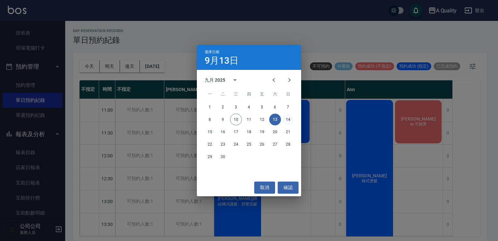
click at [284, 119] on button "14" at bounding box center [288, 119] width 12 height 12
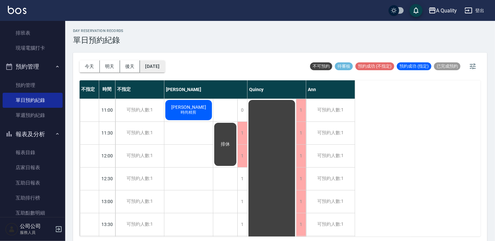
click at [165, 69] on button "[DATE]" at bounding box center [152, 66] width 25 height 12
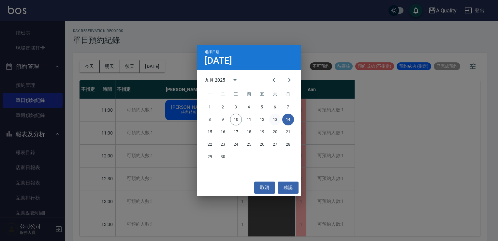
click at [274, 121] on button "13" at bounding box center [275, 119] width 12 height 12
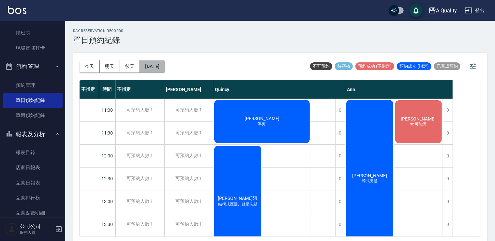
click at [156, 63] on button "[DATE]" at bounding box center [152, 66] width 25 height 12
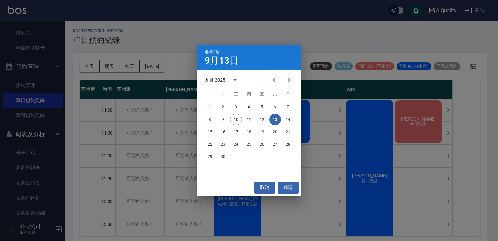
click at [262, 120] on button "12" at bounding box center [262, 119] width 12 height 12
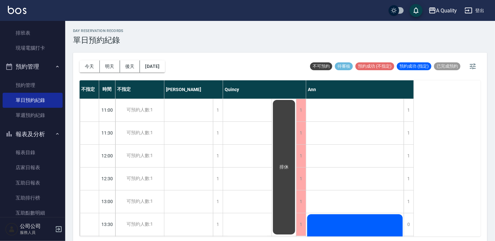
click at [139, 60] on div "[DATE] [DATE] [DATE] [DATE]" at bounding box center [122, 67] width 85 height 28
click at [159, 64] on button "[DATE]" at bounding box center [152, 66] width 25 height 12
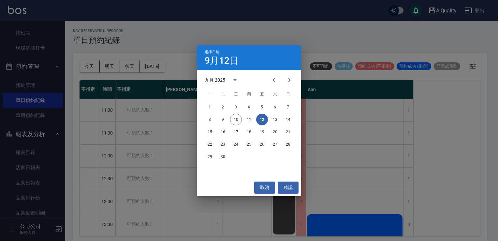
click at [264, 121] on button "12" at bounding box center [262, 119] width 12 height 12
drag, startPoint x: 262, startPoint y: 188, endPoint x: 265, endPoint y: 167, distance: 21.4
click at [262, 187] on button "取消" at bounding box center [264, 187] width 21 height 12
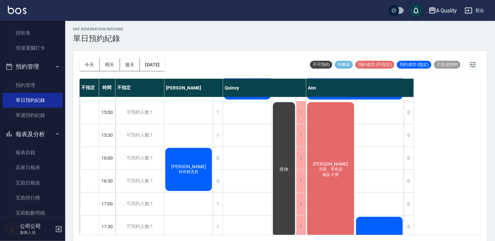
scroll to position [180, 0]
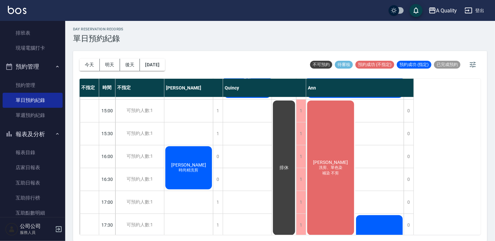
click at [342, 182] on div "[PERSON_NAME] 洗剪、單色染 補染 不剪" at bounding box center [330, 167] width 49 height 136
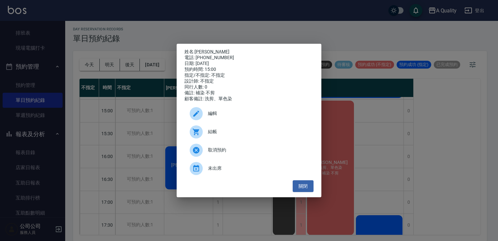
click at [226, 115] on span "編輯" at bounding box center [258, 113] width 100 height 7
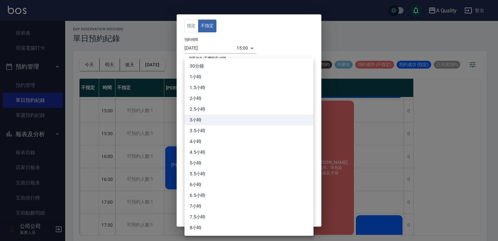
click at [218, 110] on body "A Quality 登出 櫃檯作業 打帳單 帳單列表 營業儀表板 現金收支登錄 每日結帳 排班表 現場電腦打卡 預約管理 預約管理 單日預約紀錄 單週預約紀錄…" at bounding box center [249, 119] width 498 height 243
click at [209, 109] on li "2.5小時" at bounding box center [249, 109] width 129 height 11
type input "5"
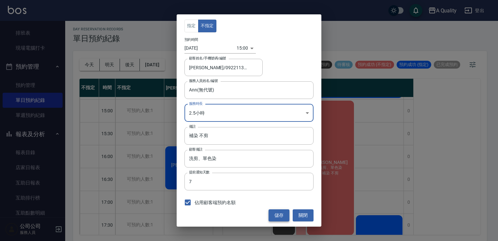
click at [274, 215] on button "儲存" at bounding box center [279, 215] width 21 height 12
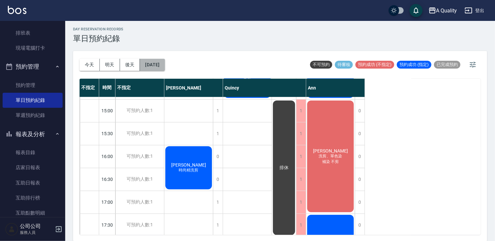
click at [165, 67] on button "[DATE]" at bounding box center [152, 65] width 25 height 12
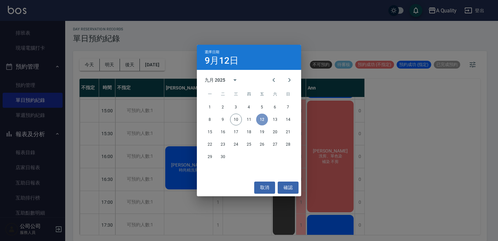
click at [265, 118] on button "12" at bounding box center [262, 119] width 12 height 12
click at [269, 187] on button "取消" at bounding box center [264, 187] width 21 height 12
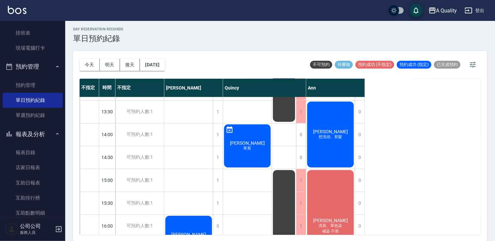
scroll to position [83, 0]
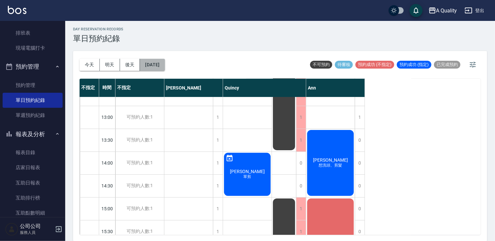
click at [165, 67] on button "[DATE]" at bounding box center [152, 65] width 25 height 12
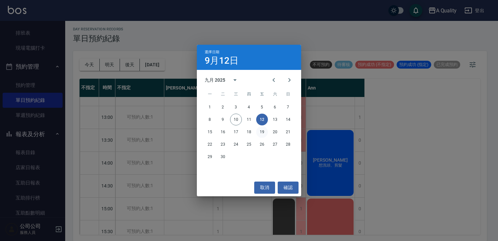
click at [265, 133] on button "19" at bounding box center [262, 132] width 12 height 12
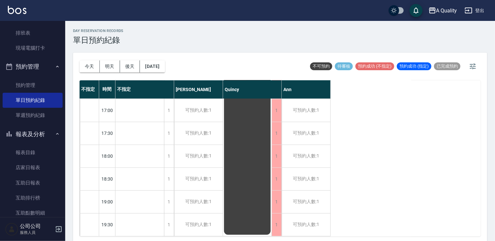
scroll to position [278, 0]
click at [162, 67] on button "[DATE]" at bounding box center [152, 66] width 25 height 12
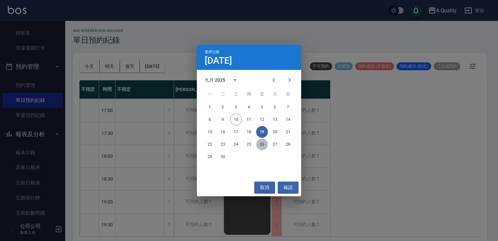
click at [265, 145] on button "26" at bounding box center [262, 144] width 12 height 12
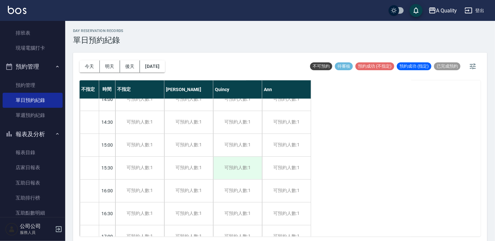
scroll to position [17, 0]
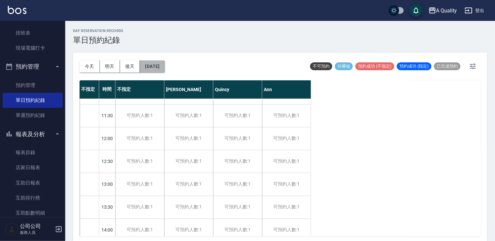
click at [164, 64] on button "[DATE]" at bounding box center [152, 66] width 25 height 12
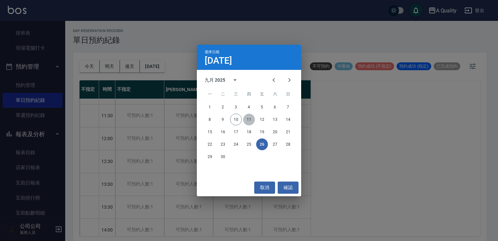
click at [250, 120] on button "11" at bounding box center [249, 119] width 12 height 12
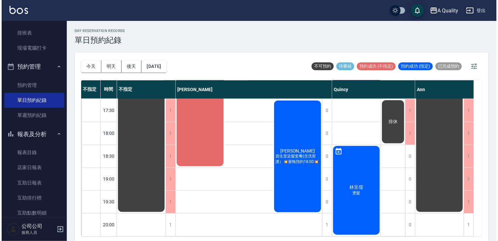
scroll to position [301, 0]
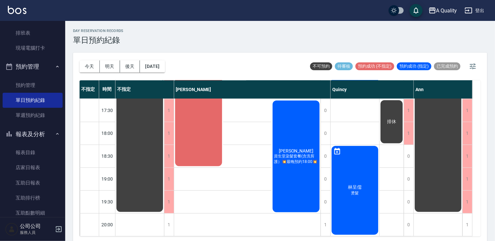
click at [363, 205] on div "[PERSON_NAME] 燙髮" at bounding box center [355, 190] width 49 height 91
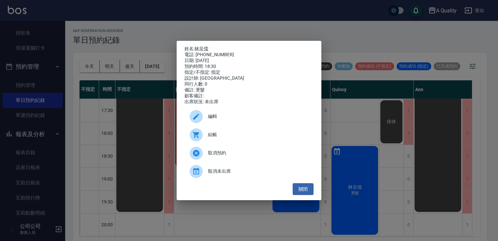
click at [236, 119] on span "編輯" at bounding box center [258, 116] width 100 height 7
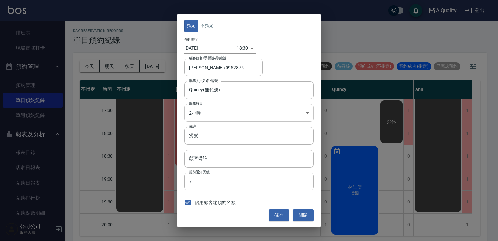
click at [202, 112] on body "A Quality 登出 櫃檯作業 打帳單 帳單列表 營業儀表板 現金收支登錄 每日結帳 排班表 現場電腦打卡 預約管理 預約管理 單日預約紀錄 單週預約紀錄…" at bounding box center [249, 121] width 498 height 243
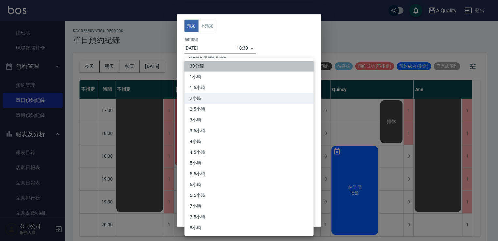
click at [201, 68] on li "30分鐘" at bounding box center [249, 66] width 129 height 11
type input "1"
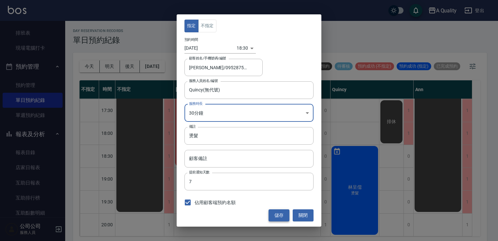
click at [284, 214] on button "儲存" at bounding box center [279, 215] width 21 height 12
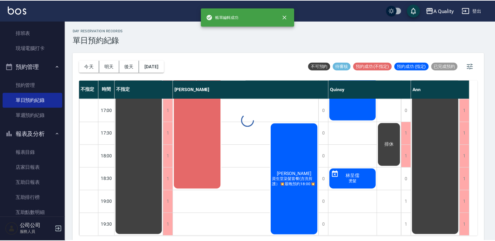
scroll to position [278, 0]
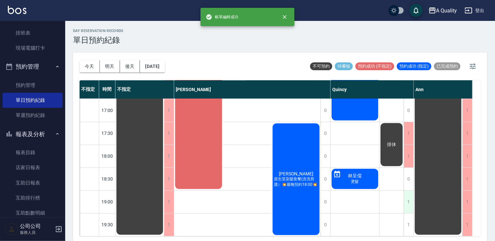
click at [406, 199] on div "1" at bounding box center [409, 201] width 10 height 23
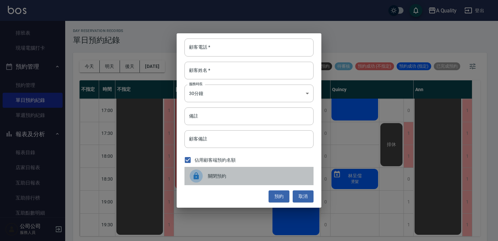
drag, startPoint x: 280, startPoint y: 174, endPoint x: 395, endPoint y: 194, distance: 115.8
click at [282, 174] on span "關閉預約" at bounding box center [258, 176] width 100 height 7
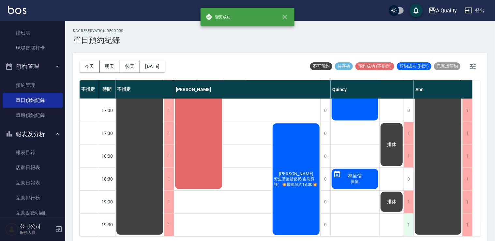
click at [411, 215] on div "1" at bounding box center [409, 224] width 10 height 23
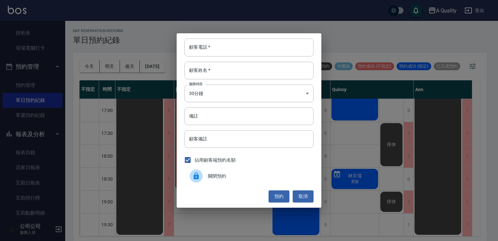
click at [289, 176] on span "關閉預約" at bounding box center [258, 176] width 100 height 7
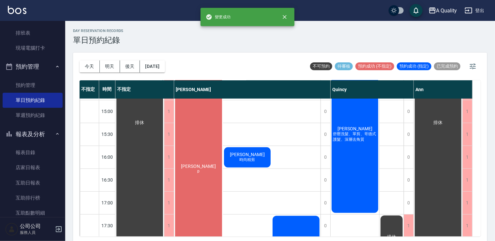
scroll to position [180, 0]
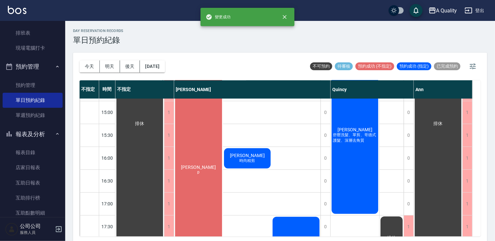
click at [353, 168] on div "[PERSON_NAME] 舒壓洗髮、單剪、哥德式護髮、深層去角質" at bounding box center [355, 134] width 49 height 159
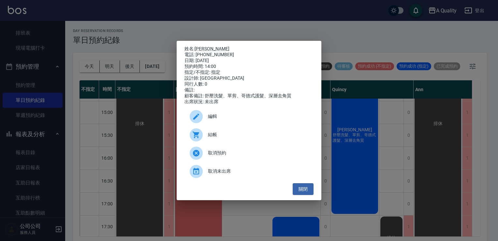
click at [228, 119] on span "編輯" at bounding box center [258, 116] width 100 height 7
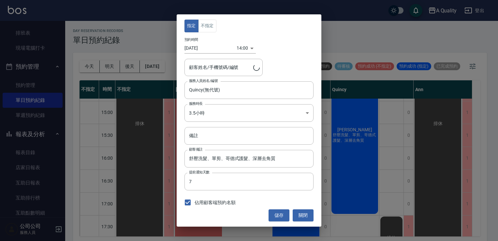
type input "[PERSON_NAME]/0934480330"
click at [209, 23] on button "不指定" at bounding box center [207, 26] width 18 height 13
click at [189, 27] on button "指定" at bounding box center [192, 26] width 14 height 13
click at [304, 215] on button "關閉" at bounding box center [303, 215] width 21 height 12
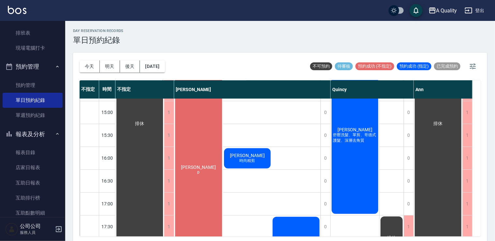
click at [338, 154] on div "[PERSON_NAME] 舒壓洗髮、單剪、哥德式護髮、深層去角質" at bounding box center [355, 134] width 49 height 159
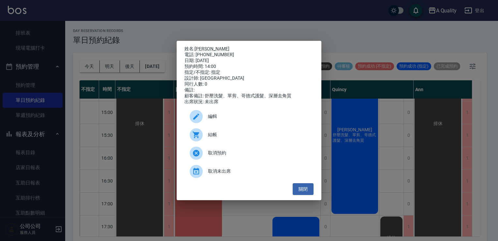
click at [228, 118] on span "編輯" at bounding box center [258, 116] width 100 height 7
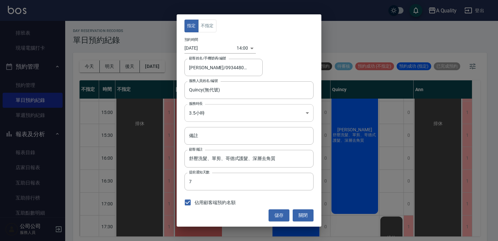
click at [214, 116] on body "A Quality 登出 櫃檯作業 打帳單 帳單列表 營業儀表板 現金收支登錄 每日結帳 排班表 現場電腦打卡 預約管理 預約管理 單日預約紀錄 單週預約紀錄…" at bounding box center [249, 121] width 498 height 243
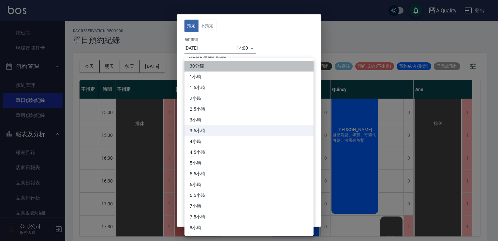
drag, startPoint x: 201, startPoint y: 63, endPoint x: 210, endPoint y: 68, distance: 10.4
click at [202, 63] on li "30分鐘" at bounding box center [249, 66] width 129 height 11
type input "1"
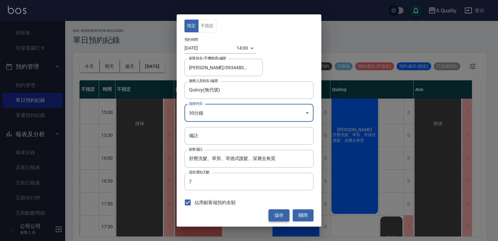
click at [288, 217] on button "儲存" at bounding box center [279, 215] width 21 height 12
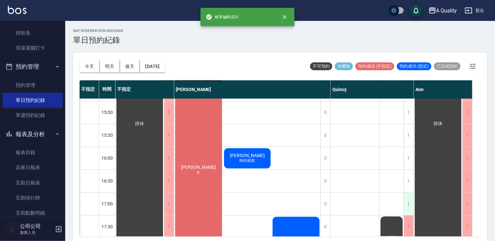
click at [404, 211] on div "1" at bounding box center [409, 203] width 10 height 23
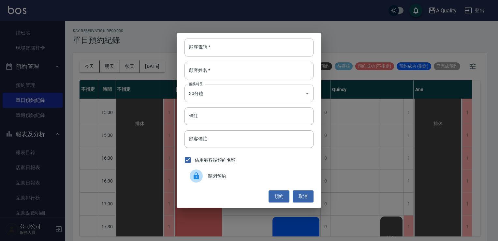
drag, startPoint x: 284, startPoint y: 177, endPoint x: 333, endPoint y: 175, distance: 48.3
click at [286, 177] on span "關閉預約" at bounding box center [258, 176] width 100 height 7
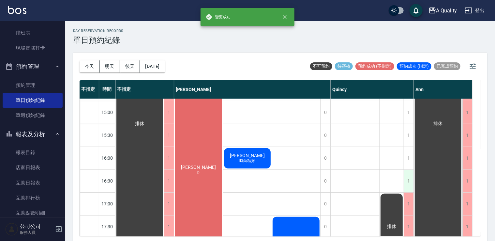
click at [407, 180] on div "1" at bounding box center [409, 181] width 10 height 23
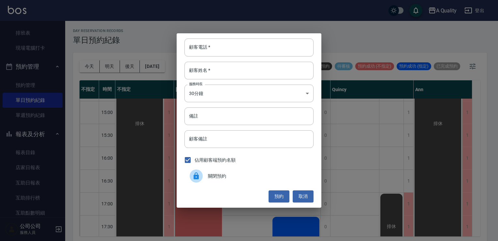
drag, startPoint x: 278, startPoint y: 177, endPoint x: 354, endPoint y: 165, distance: 76.6
click at [279, 176] on span "關閉預約" at bounding box center [258, 176] width 100 height 7
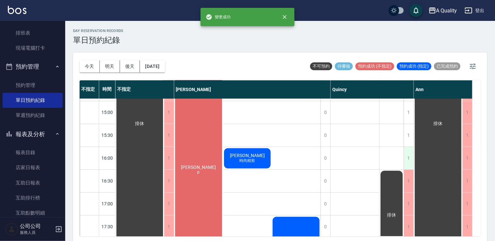
click at [410, 157] on div "1" at bounding box center [409, 158] width 10 height 23
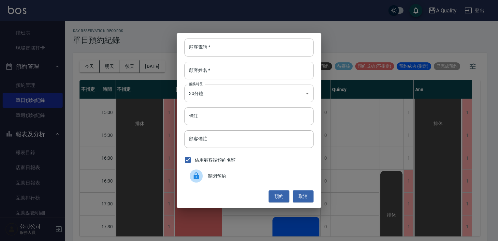
click at [290, 173] on span "關閉預約" at bounding box center [258, 176] width 100 height 7
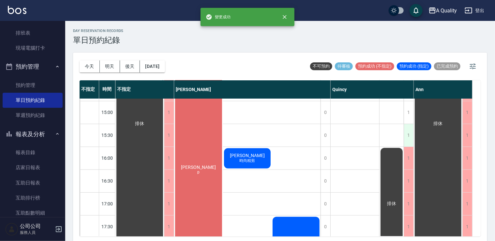
click at [405, 135] on div "1" at bounding box center [409, 135] width 10 height 23
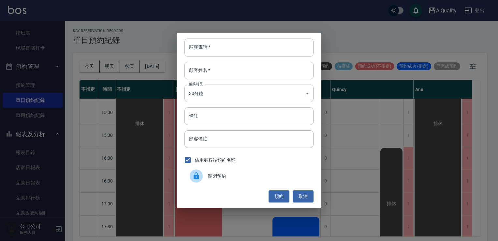
click at [281, 178] on span "關閉預約" at bounding box center [258, 176] width 100 height 7
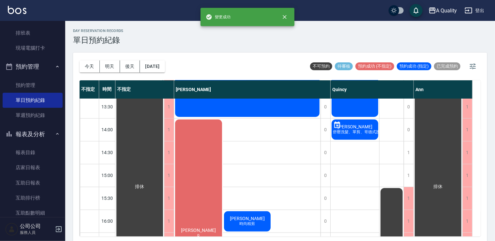
scroll to position [115, 0]
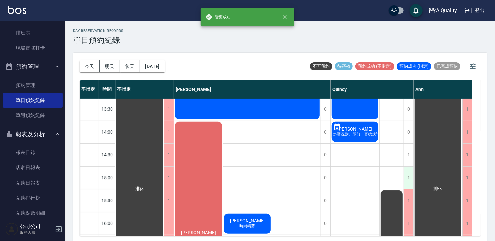
click at [411, 179] on div "1" at bounding box center [409, 177] width 10 height 23
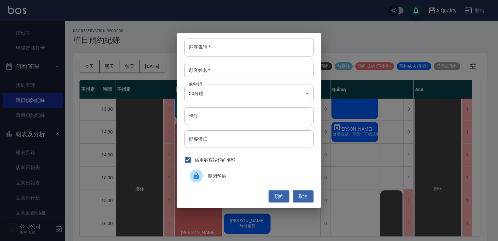
drag, startPoint x: 266, startPoint y: 182, endPoint x: 271, endPoint y: 179, distance: 5.4
click at [267, 181] on div "關閉預約" at bounding box center [249, 176] width 129 height 18
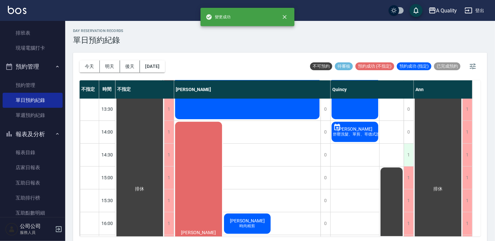
click at [408, 152] on div "1" at bounding box center [409, 154] width 10 height 23
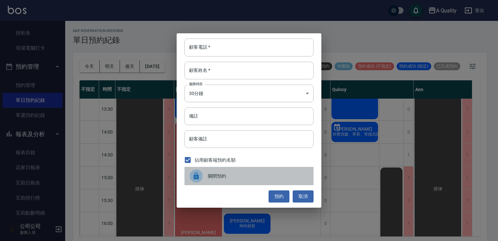
click at [265, 177] on span "關閉預約" at bounding box center [258, 176] width 100 height 7
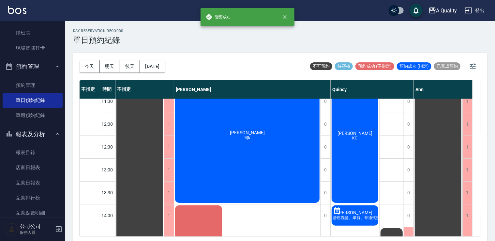
scroll to position [0, 0]
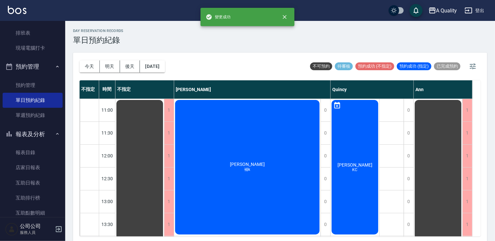
click at [357, 173] on div "[PERSON_NAME]" at bounding box center [355, 167] width 49 height 136
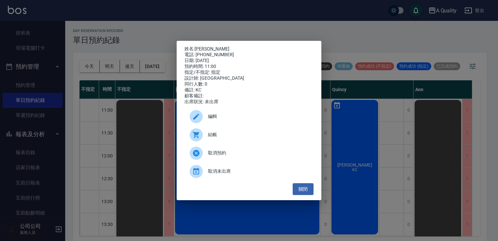
click at [228, 120] on span "編輯" at bounding box center [258, 116] width 100 height 7
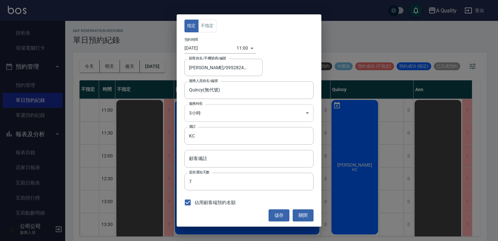
click at [200, 111] on body "A Quality 登出 櫃檯作業 打帳單 帳單列表 營業儀表板 現金收支登錄 每日結帳 排班表 現場電腦打卡 預約管理 預約管理 單日預約紀錄 單週預約紀錄…" at bounding box center [249, 121] width 498 height 243
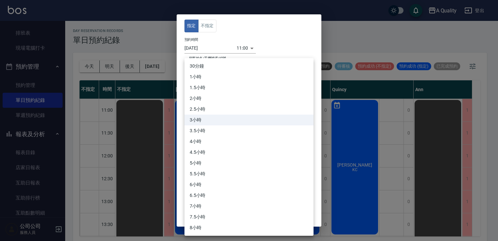
click at [200, 66] on li "30分鐘" at bounding box center [249, 66] width 129 height 11
type input "1"
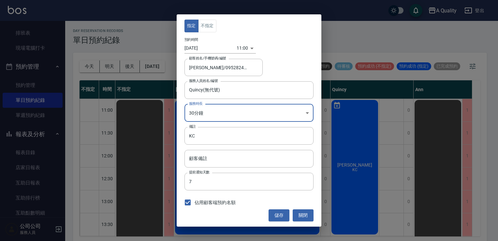
click at [270, 211] on button "儲存" at bounding box center [279, 215] width 21 height 12
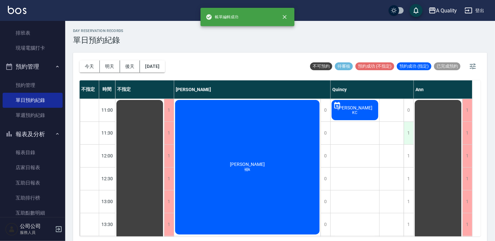
click at [410, 125] on div "1" at bounding box center [409, 133] width 10 height 23
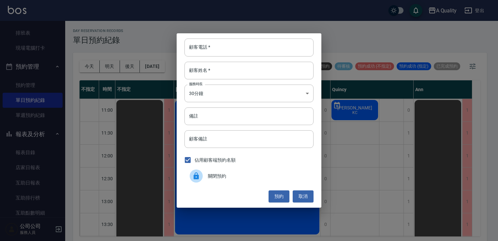
drag, startPoint x: 264, startPoint y: 178, endPoint x: 317, endPoint y: 178, distance: 52.5
click at [265, 178] on span "關閉預約" at bounding box center [258, 176] width 100 height 7
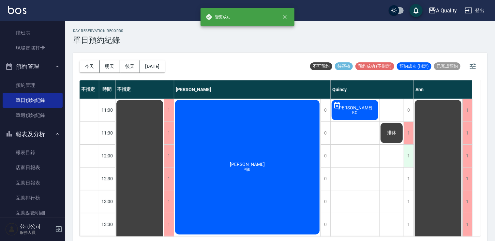
click at [409, 158] on div "1" at bounding box center [409, 155] width 10 height 23
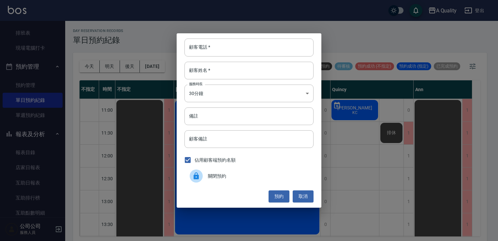
drag, startPoint x: 303, startPoint y: 175, endPoint x: 337, endPoint y: 177, distance: 34.6
click at [303, 175] on span "關閉預約" at bounding box center [258, 176] width 100 height 7
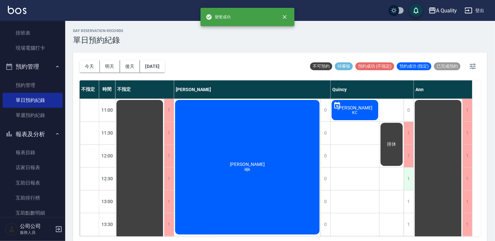
click at [410, 183] on div "1" at bounding box center [409, 178] width 10 height 23
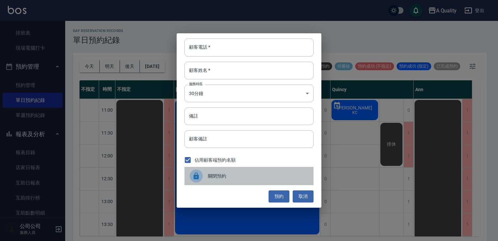
click at [286, 175] on span "關閉預約" at bounding box center [258, 176] width 100 height 7
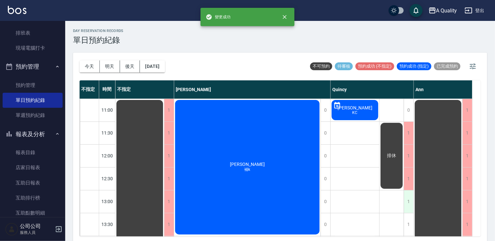
click at [408, 201] on div "1" at bounding box center [409, 201] width 10 height 23
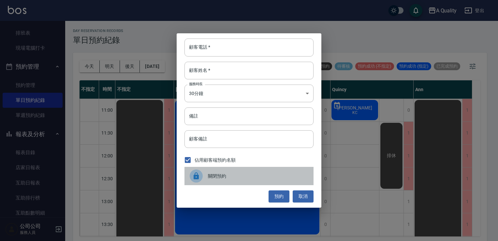
drag, startPoint x: 289, startPoint y: 174, endPoint x: 302, endPoint y: 170, distance: 14.2
click at [289, 174] on span "關閉預約" at bounding box center [258, 176] width 100 height 7
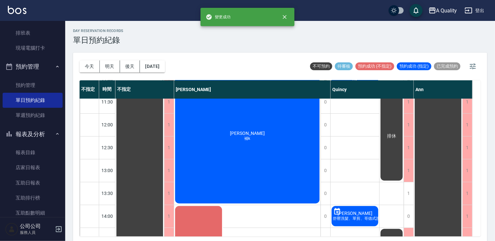
scroll to position [65, 0]
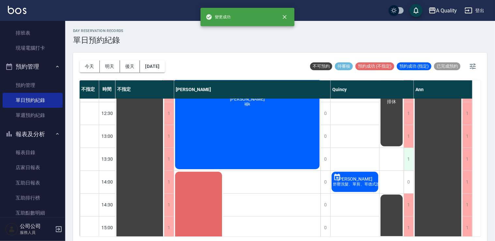
click at [411, 160] on div "1" at bounding box center [409, 159] width 10 height 23
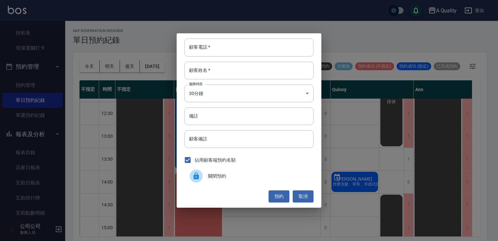
click at [232, 179] on span "關閉預約" at bounding box center [258, 176] width 100 height 7
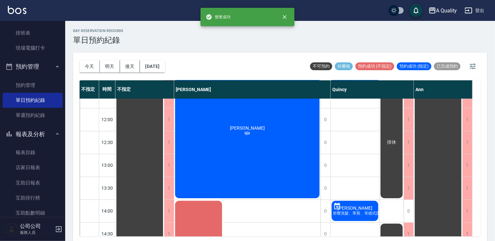
scroll to position [0, 0]
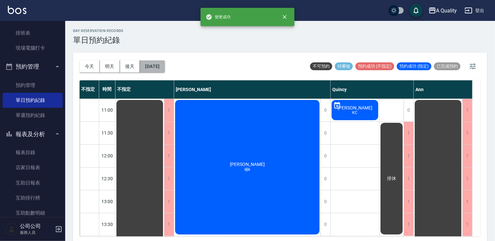
drag, startPoint x: 156, startPoint y: 62, endPoint x: 159, endPoint y: 64, distance: 3.9
click at [159, 64] on button "[DATE]" at bounding box center [152, 66] width 25 height 12
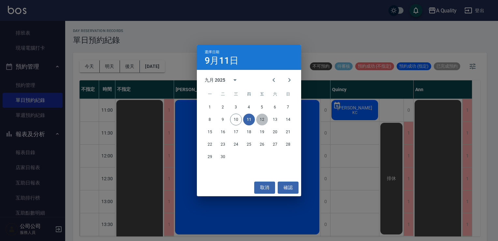
click at [262, 122] on button "12" at bounding box center [262, 119] width 12 height 12
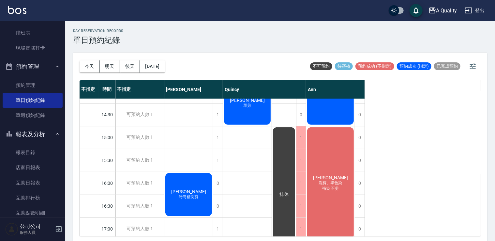
scroll to position [115, 0]
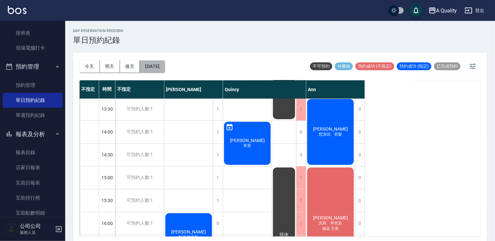
click at [165, 61] on button "[DATE]" at bounding box center [152, 66] width 25 height 12
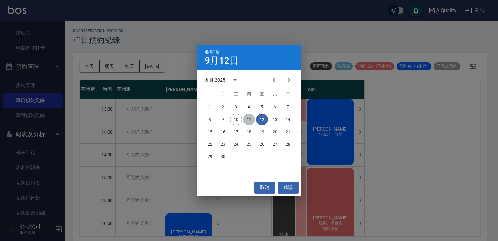
click at [249, 119] on button "11" at bounding box center [249, 119] width 12 height 12
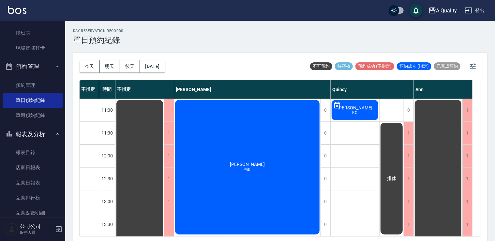
click at [282, 125] on div "[PERSON_NAME]k" at bounding box center [247, 167] width 146 height 136
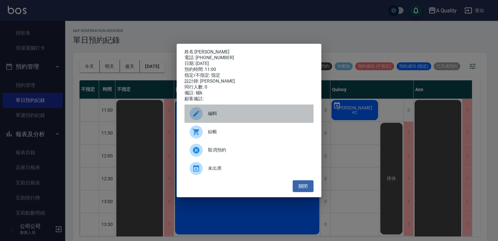
click at [208, 114] on span "編輯" at bounding box center [258, 113] width 100 height 7
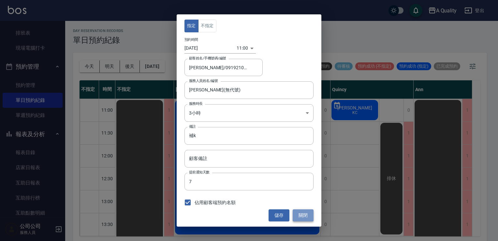
click at [308, 213] on button "關閉" at bounding box center [303, 215] width 21 height 12
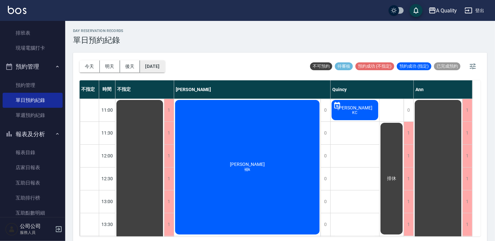
click at [165, 68] on button "[DATE]" at bounding box center [152, 66] width 25 height 12
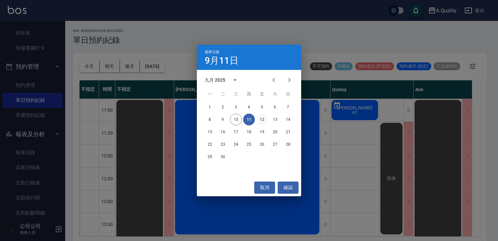
click at [259, 118] on button "12" at bounding box center [262, 119] width 12 height 12
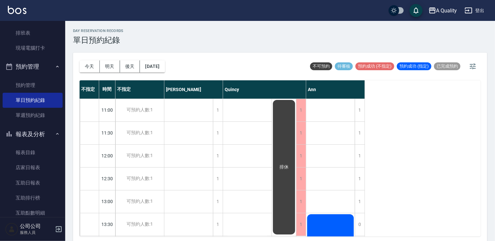
scroll to position [130, 0]
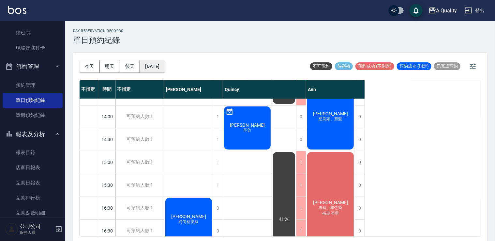
click at [165, 67] on button "[DATE]" at bounding box center [152, 66] width 25 height 12
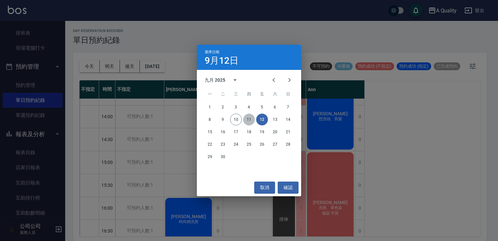
click at [252, 116] on button "11" at bounding box center [249, 119] width 12 height 12
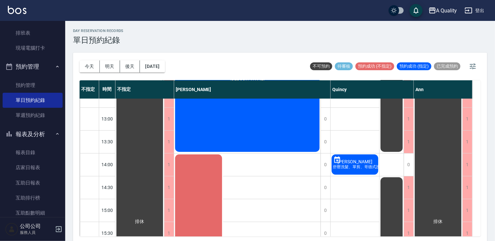
scroll to position [115, 0]
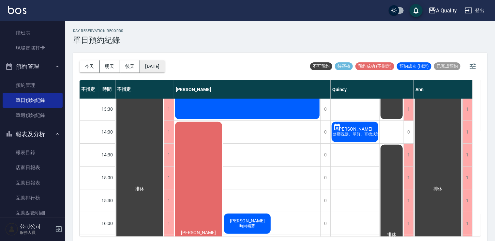
click at [157, 68] on button "[DATE]" at bounding box center [152, 66] width 25 height 12
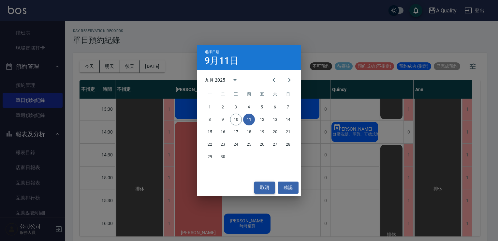
click at [263, 185] on button "取消" at bounding box center [264, 187] width 21 height 12
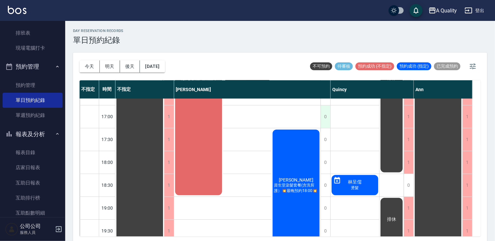
scroll to position [278, 0]
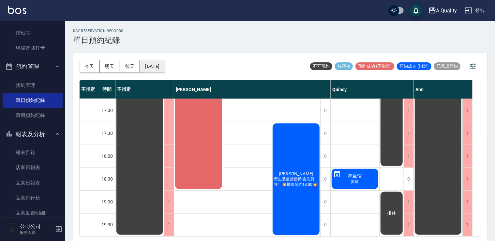
click at [157, 70] on button "[DATE]" at bounding box center [152, 66] width 25 height 12
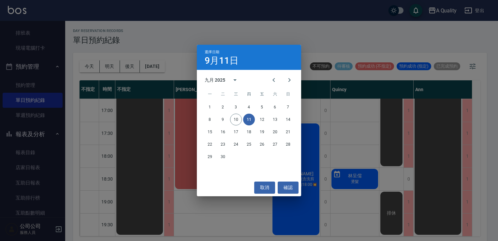
click at [255, 120] on div "8 9 10 11 12 13 14" at bounding box center [249, 119] width 104 height 12
click at [265, 123] on button "12" at bounding box center [262, 119] width 12 height 12
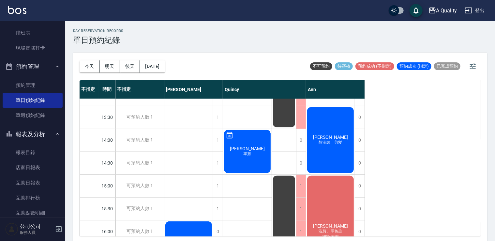
scroll to position [148, 0]
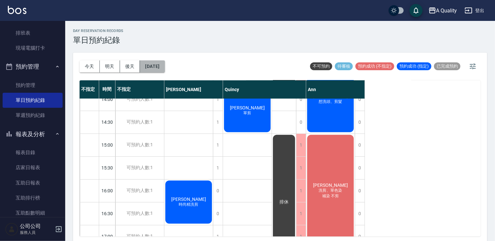
click at [155, 62] on button "[DATE]" at bounding box center [152, 66] width 25 height 12
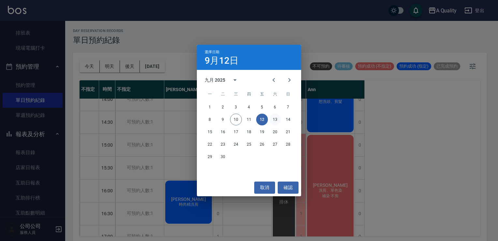
click at [280, 118] on button "13" at bounding box center [275, 119] width 12 height 12
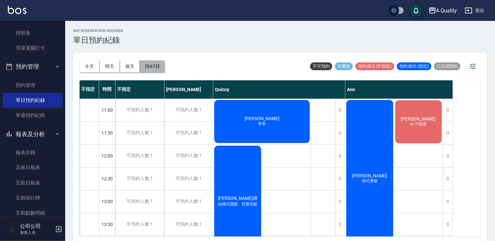
click at [165, 61] on button "[DATE]" at bounding box center [152, 66] width 25 height 12
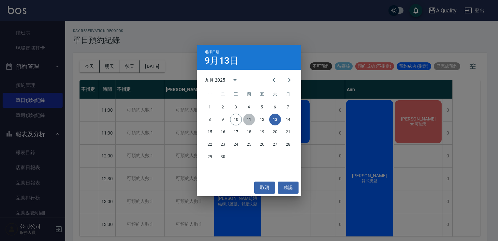
click at [247, 118] on button "11" at bounding box center [249, 119] width 12 height 12
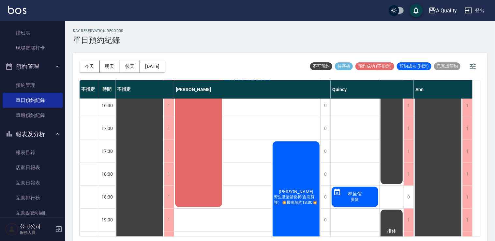
scroll to position [278, 0]
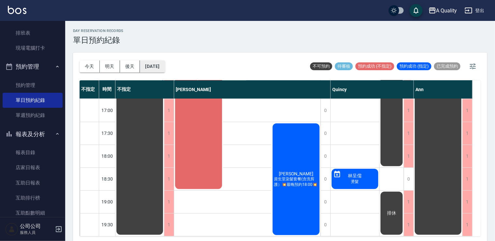
click at [141, 62] on button "[DATE]" at bounding box center [152, 66] width 25 height 12
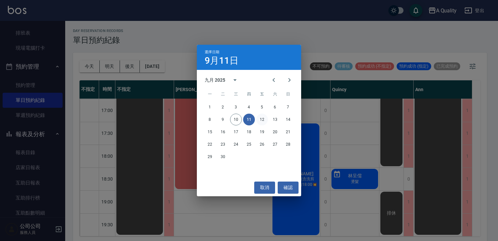
click at [262, 122] on button "12" at bounding box center [262, 119] width 12 height 12
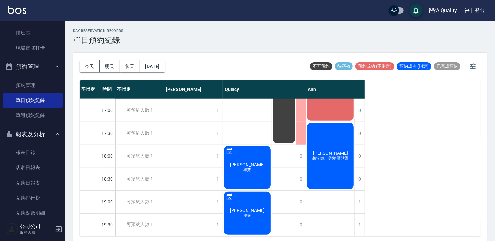
scroll to position [2, 0]
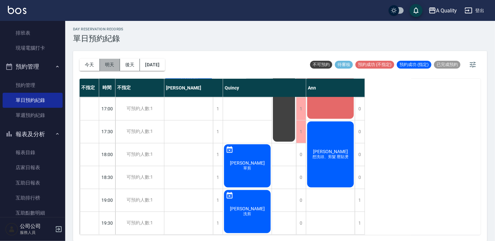
click at [109, 60] on button "明天" at bounding box center [110, 65] width 20 height 12
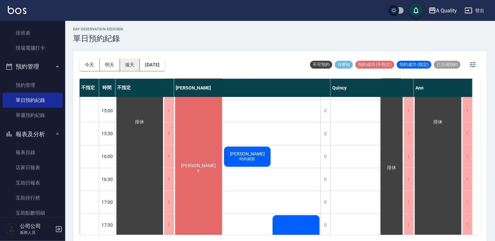
scroll to position [115, 0]
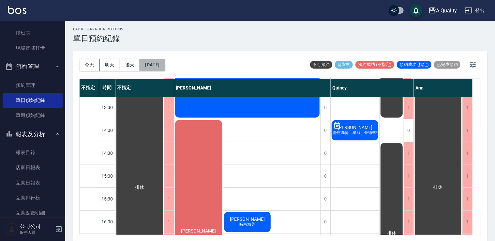
click at [156, 61] on button "[DATE]" at bounding box center [152, 65] width 25 height 12
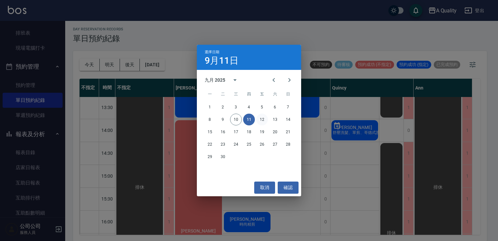
click at [266, 120] on button "12" at bounding box center [262, 119] width 12 height 12
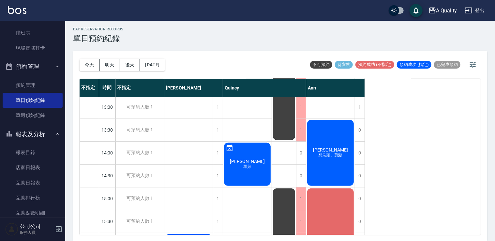
scroll to position [83, 0]
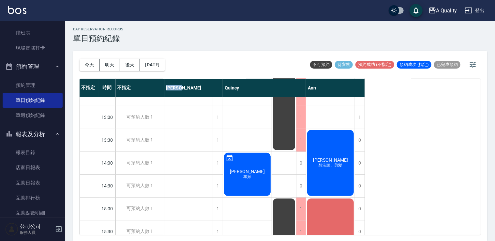
drag, startPoint x: 177, startPoint y: 87, endPoint x: 163, endPoint y: 88, distance: 14.1
click at [163, 88] on div "不指定 時間 不指定 [PERSON_NAME]" at bounding box center [222, 88] width 285 height 18
drag, startPoint x: 163, startPoint y: 88, endPoint x: 170, endPoint y: 89, distance: 6.9
copy div "不指定 [PERSON_NAME]"
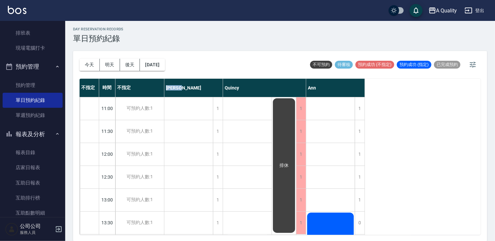
scroll to position [0, 0]
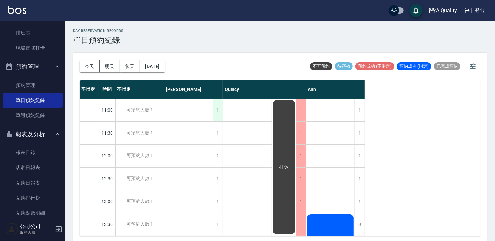
click at [216, 111] on div "1" at bounding box center [218, 110] width 10 height 23
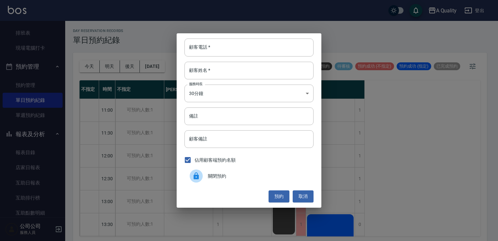
click at [244, 175] on span "關閉預約" at bounding box center [258, 176] width 100 height 7
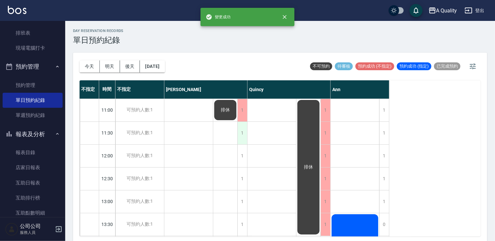
click at [241, 133] on div "1" at bounding box center [242, 133] width 10 height 23
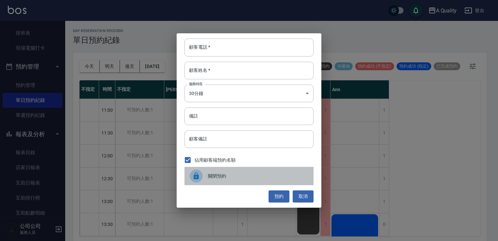
click at [231, 178] on span "關閉預約" at bounding box center [258, 176] width 100 height 7
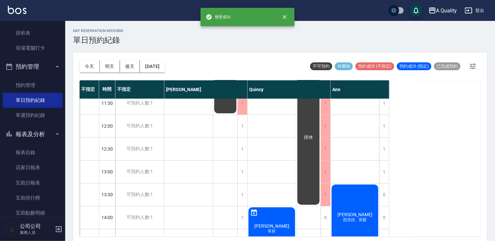
scroll to position [65, 0]
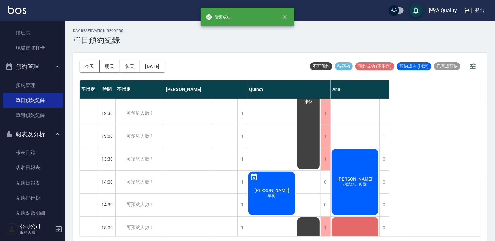
click at [283, 187] on div "[PERSON_NAME] 單剪" at bounding box center [272, 193] width 49 height 45
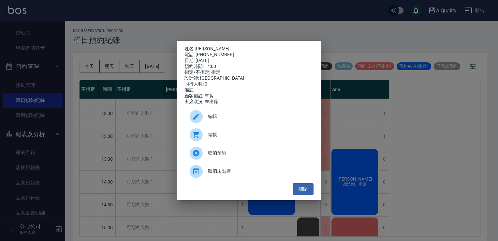
click at [208, 120] on span "編輯" at bounding box center [258, 116] width 100 height 7
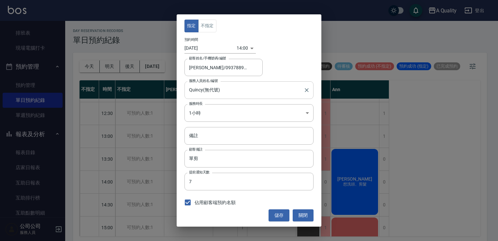
click at [213, 90] on input "Quincy(無代號)" at bounding box center [244, 89] width 113 height 11
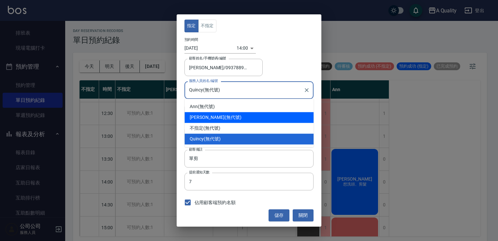
click at [199, 118] on span "[PERSON_NAME]" at bounding box center [207, 117] width 35 height 7
type input "[PERSON_NAME](無代號)"
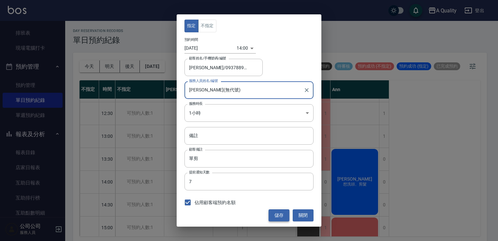
click at [277, 219] on button "儲存" at bounding box center [279, 215] width 21 height 12
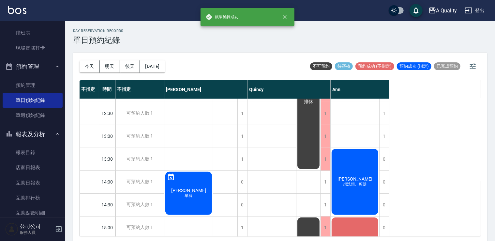
click at [188, 190] on span "[PERSON_NAME]" at bounding box center [189, 190] width 38 height 5
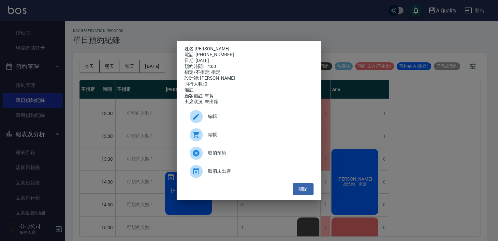
click at [215, 174] on span "取消未出席" at bounding box center [258, 171] width 100 height 7
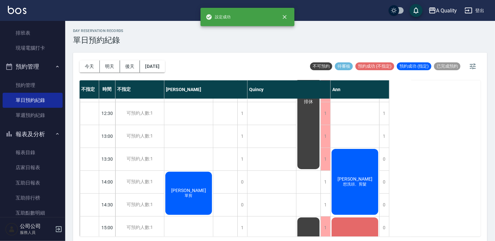
click at [188, 196] on span "單剪" at bounding box center [189, 196] width 10 height 6
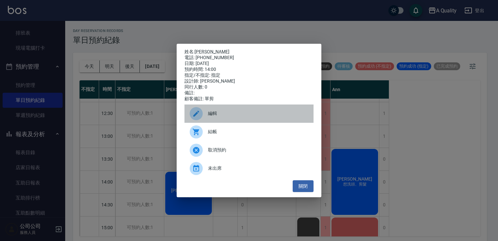
click at [230, 117] on span "編輯" at bounding box center [258, 113] width 100 height 7
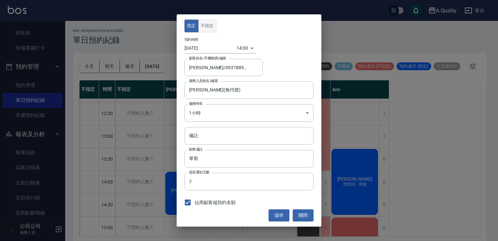
click at [207, 27] on button "不指定" at bounding box center [207, 26] width 18 height 13
drag, startPoint x: 283, startPoint y: 215, endPoint x: 278, endPoint y: 213, distance: 5.7
click at [283, 215] on button "儲存" at bounding box center [279, 215] width 21 height 12
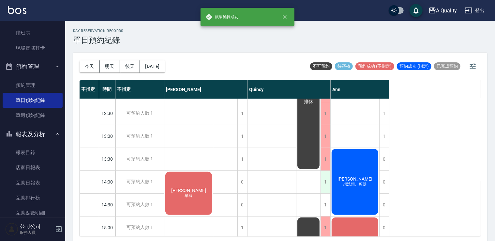
click at [323, 178] on div "1" at bounding box center [326, 182] width 10 height 23
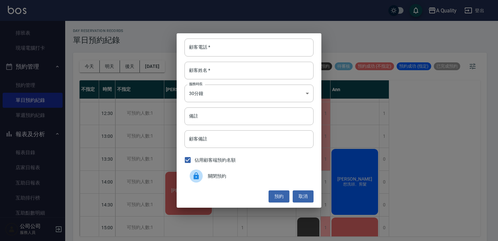
click at [261, 175] on span "關閉預約" at bounding box center [258, 176] width 100 height 7
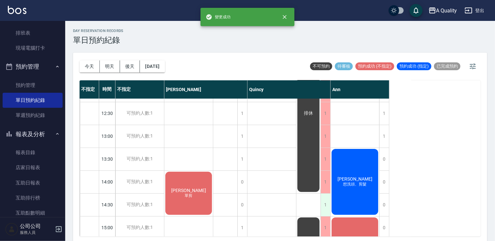
click at [325, 200] on div "1" at bounding box center [326, 204] width 10 height 23
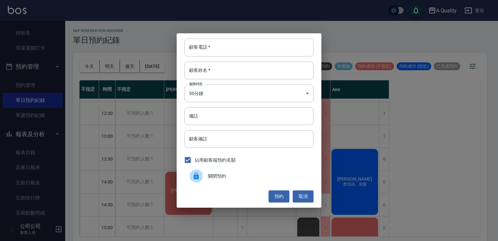
click at [232, 179] on span "關閉預約" at bounding box center [258, 176] width 100 height 7
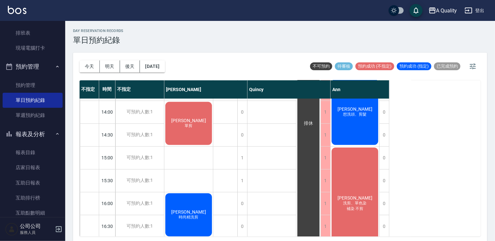
scroll to position [130, 0]
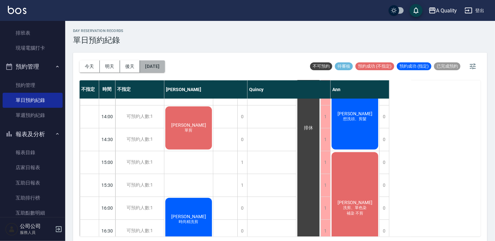
click at [164, 64] on button "[DATE]" at bounding box center [152, 66] width 25 height 12
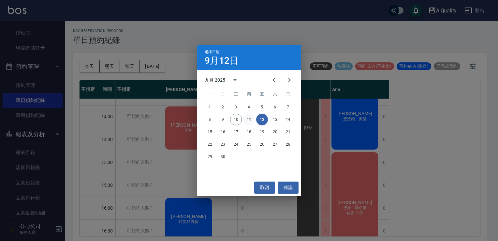
click at [244, 120] on button "11" at bounding box center [249, 119] width 12 height 12
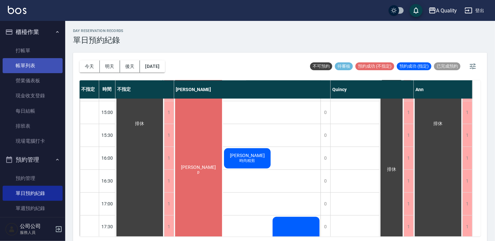
click at [29, 69] on link "帳單列表" at bounding box center [33, 65] width 60 height 15
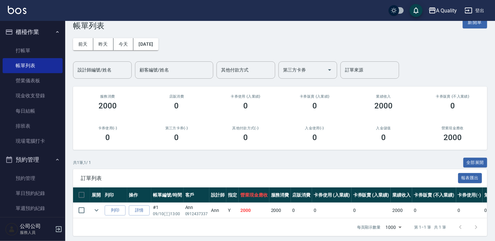
scroll to position [22, 0]
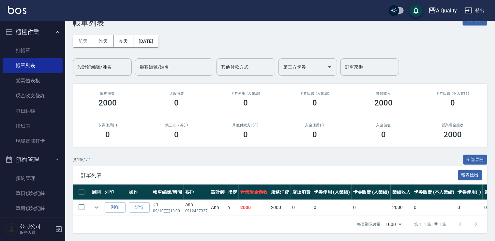
click at [196, 42] on div "[DATE] [DATE] [DATE] [DATE] 設計師編號/姓名 設計師編號/姓名 顧客編號/姓名 顧客編號/姓名 其他付款方式 其他付款方式 第三方…" at bounding box center [280, 51] width 414 height 48
click at [96, 203] on icon "expand row" at bounding box center [97, 207] width 8 height 8
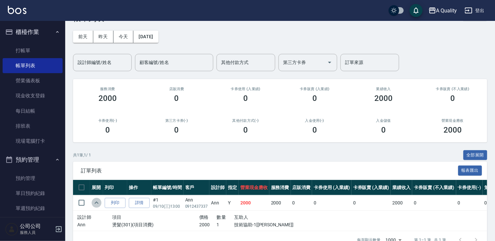
click at [95, 199] on icon "expand row" at bounding box center [97, 203] width 8 height 8
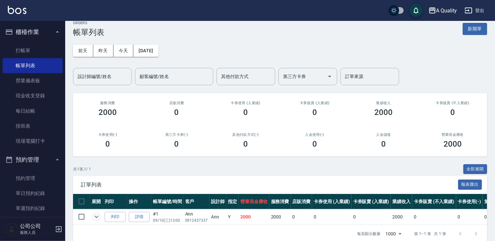
scroll to position [0, 0]
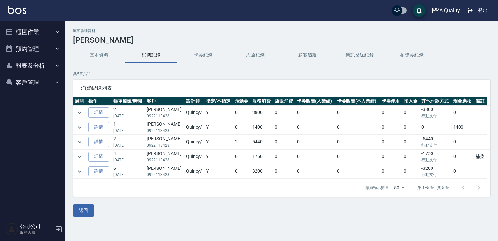
click at [198, 57] on button "卡券紀錄" at bounding box center [203, 55] width 52 height 16
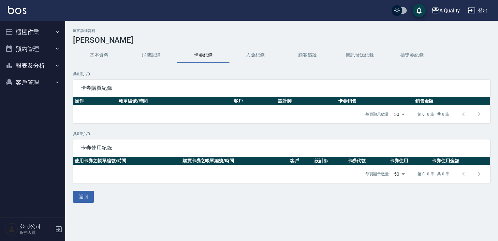
click at [154, 54] on button "消費記錄" at bounding box center [151, 55] width 52 height 16
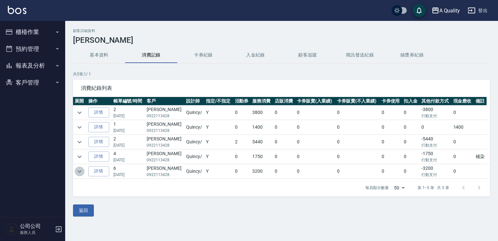
click at [79, 169] on icon "expand row" at bounding box center [80, 171] width 8 height 8
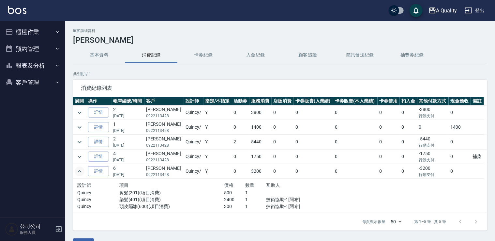
click at [79, 169] on icon "expand row" at bounding box center [80, 171] width 8 height 8
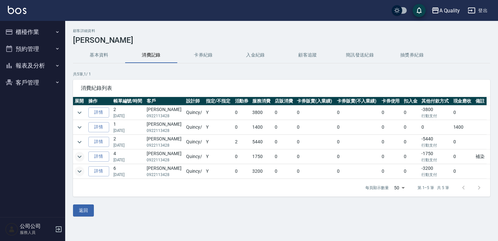
click at [78, 155] on icon "expand row" at bounding box center [80, 156] width 4 height 2
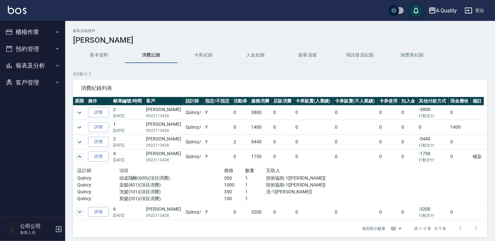
click at [78, 155] on icon "expand row" at bounding box center [80, 157] width 8 height 8
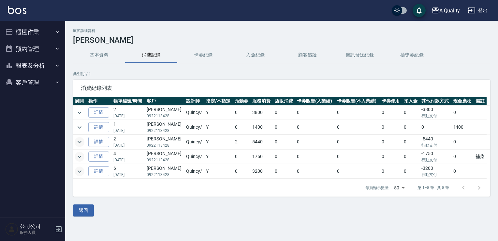
click at [76, 142] on icon "expand row" at bounding box center [80, 142] width 8 height 8
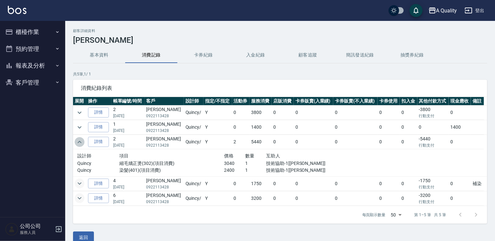
click at [76, 142] on icon "expand row" at bounding box center [80, 142] width 8 height 8
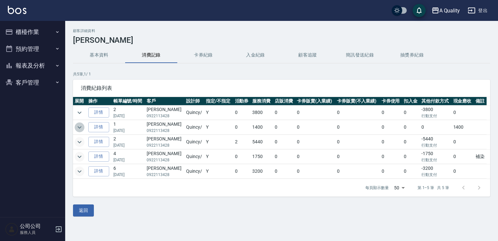
click at [77, 128] on icon "expand row" at bounding box center [80, 127] width 8 height 8
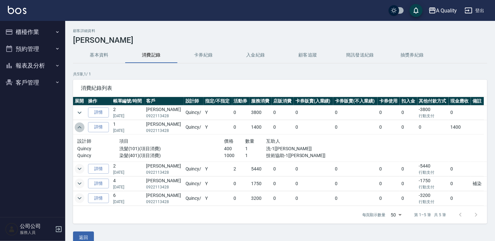
click at [77, 128] on icon "expand row" at bounding box center [80, 127] width 8 height 8
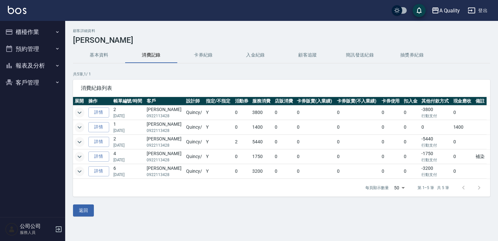
click at [75, 111] on button "expand row" at bounding box center [80, 113] width 10 height 10
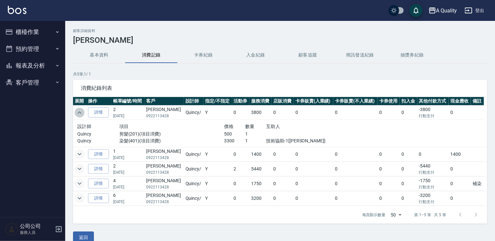
click at [75, 111] on button "expand row" at bounding box center [80, 113] width 10 height 10
